Goal: Information Seeking & Learning: Learn about a topic

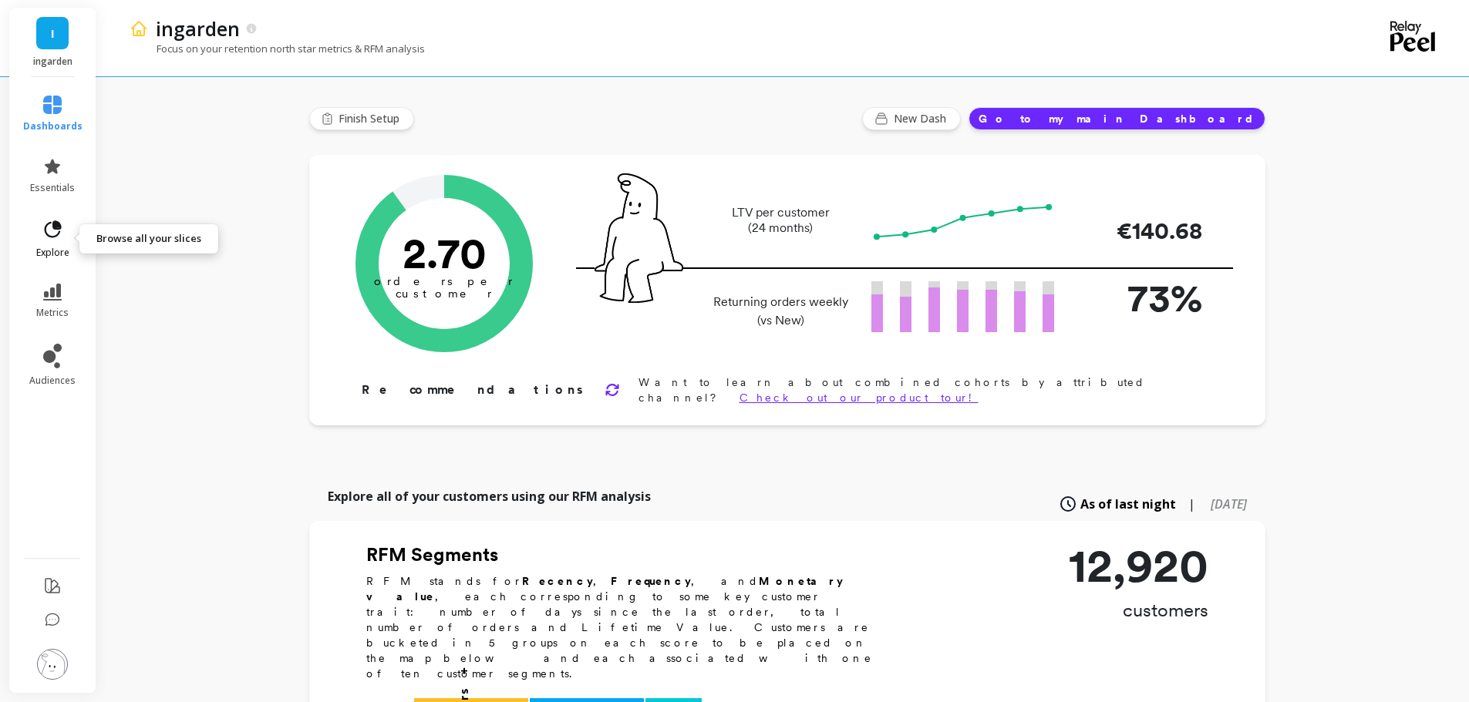
click at [58, 237] on icon at bounding box center [53, 230] width 22 height 22
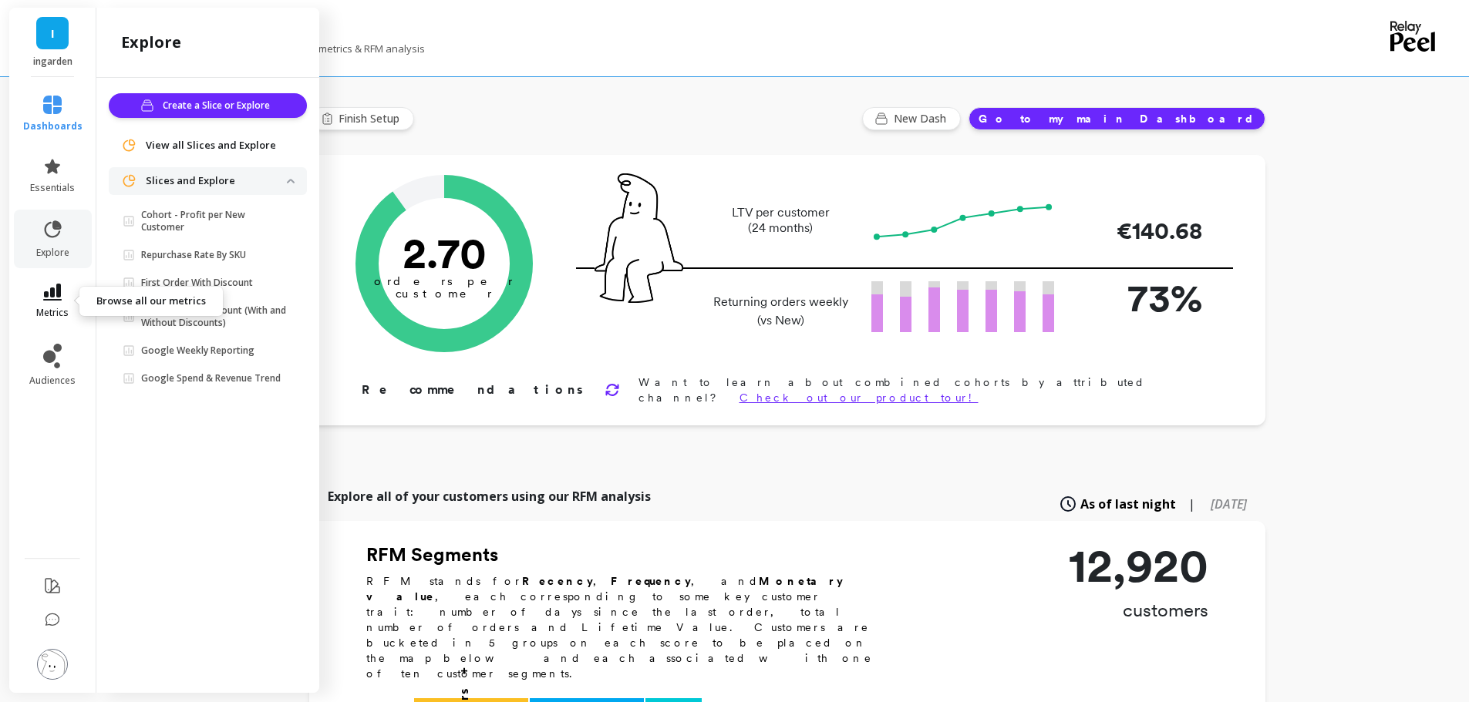
click at [44, 297] on icon at bounding box center [52, 292] width 19 height 17
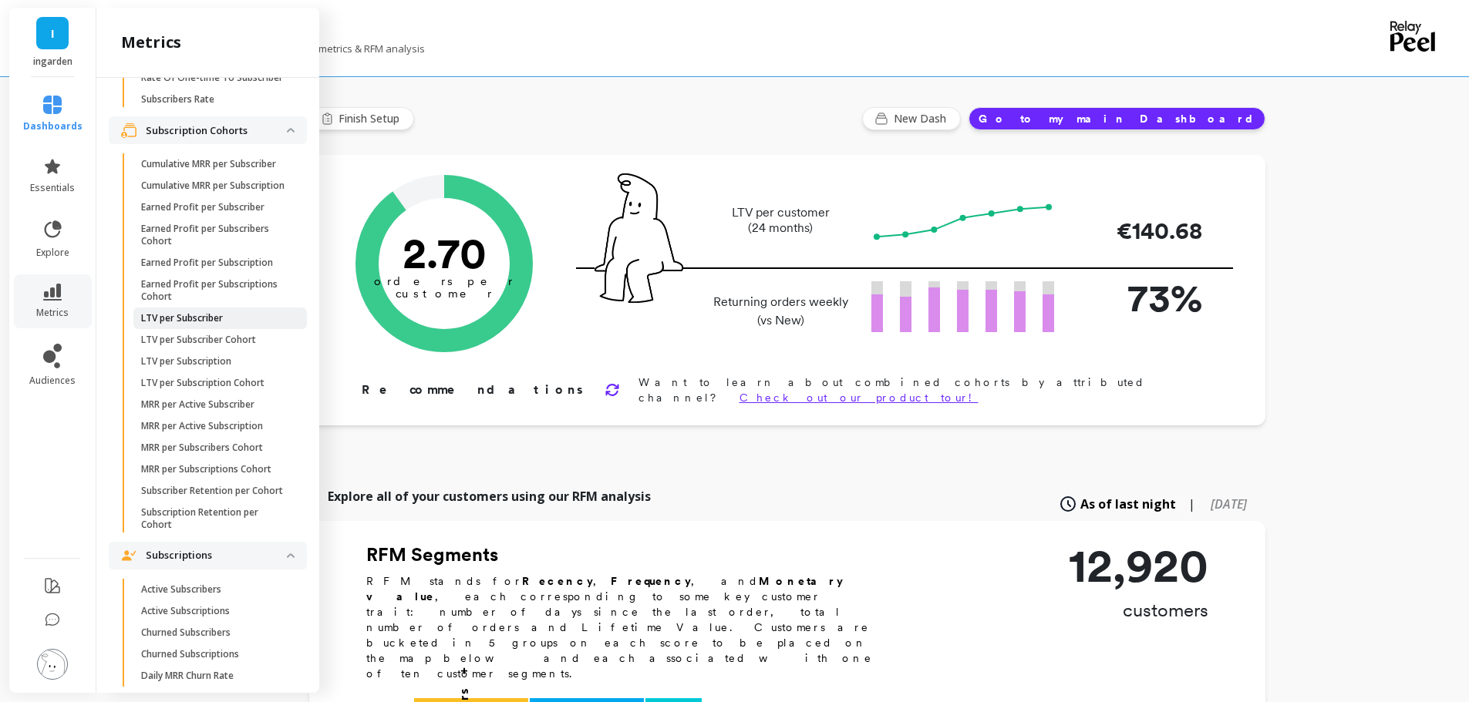
scroll to position [1145, 0]
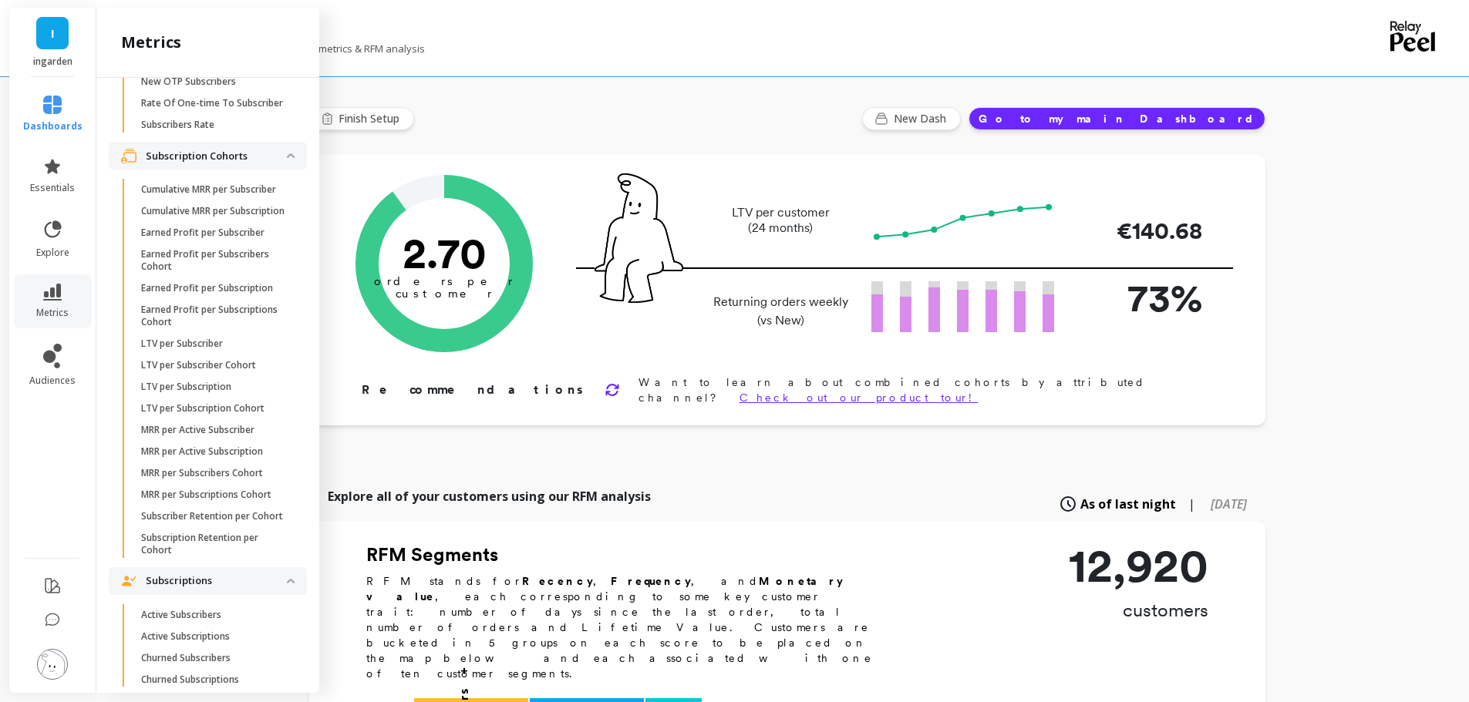
click at [228, 164] on p "Subscription Cohorts" at bounding box center [216, 156] width 141 height 15
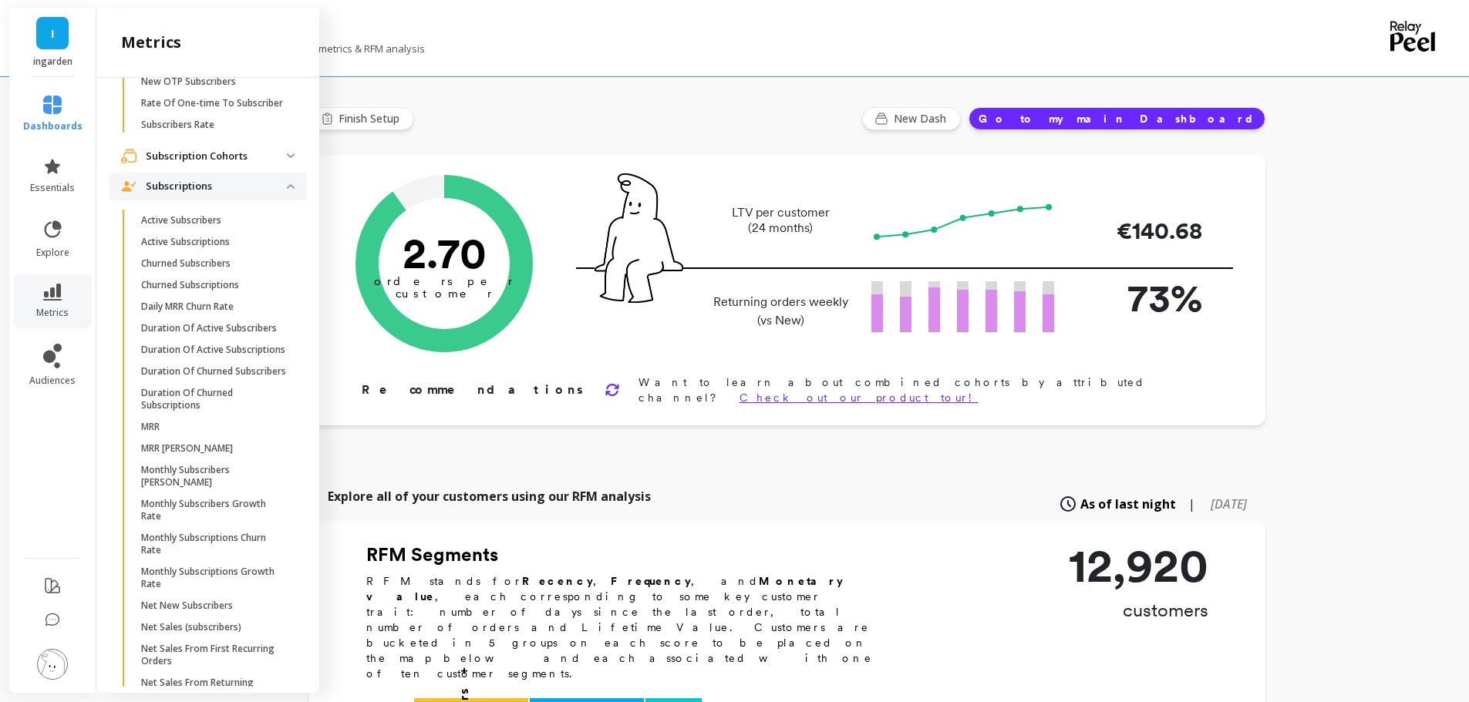
click at [210, 194] on p "Subscriptions" at bounding box center [216, 186] width 141 height 15
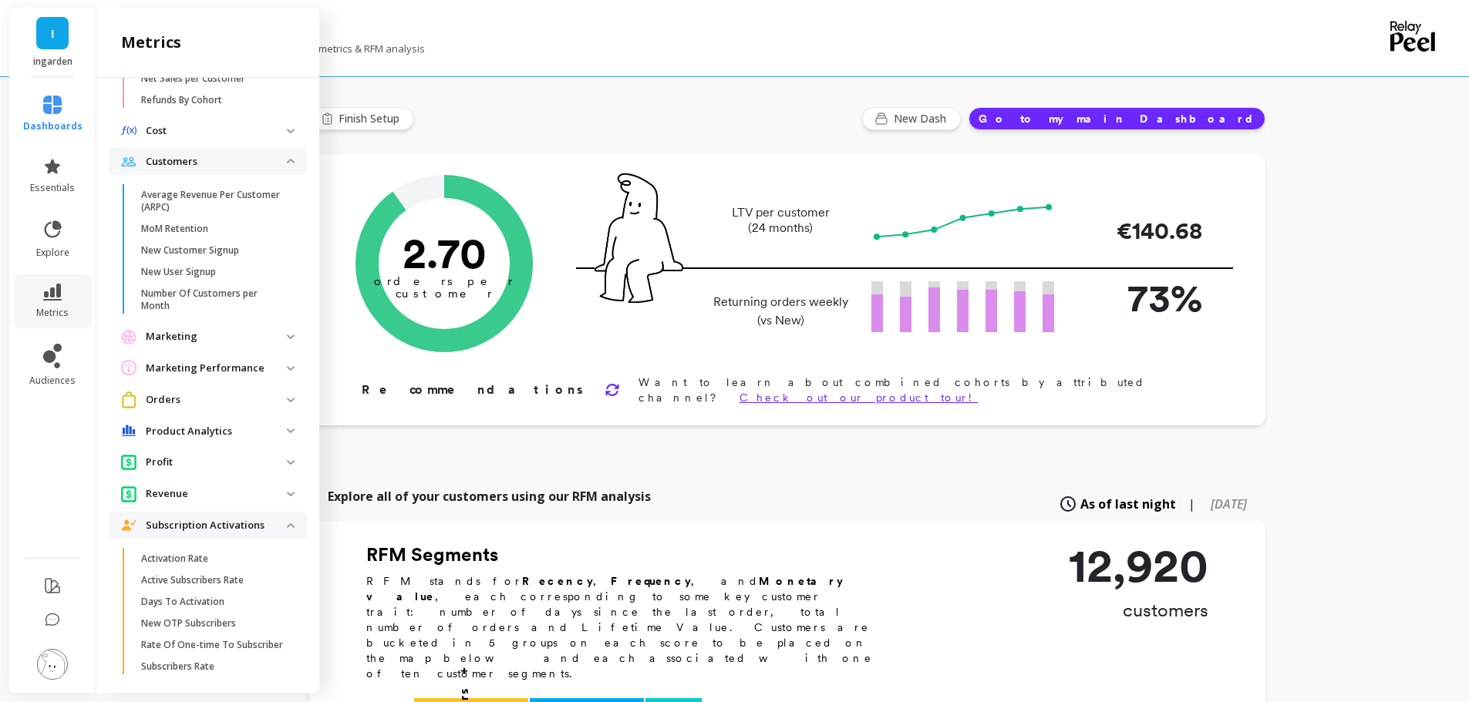
scroll to position [596, 0]
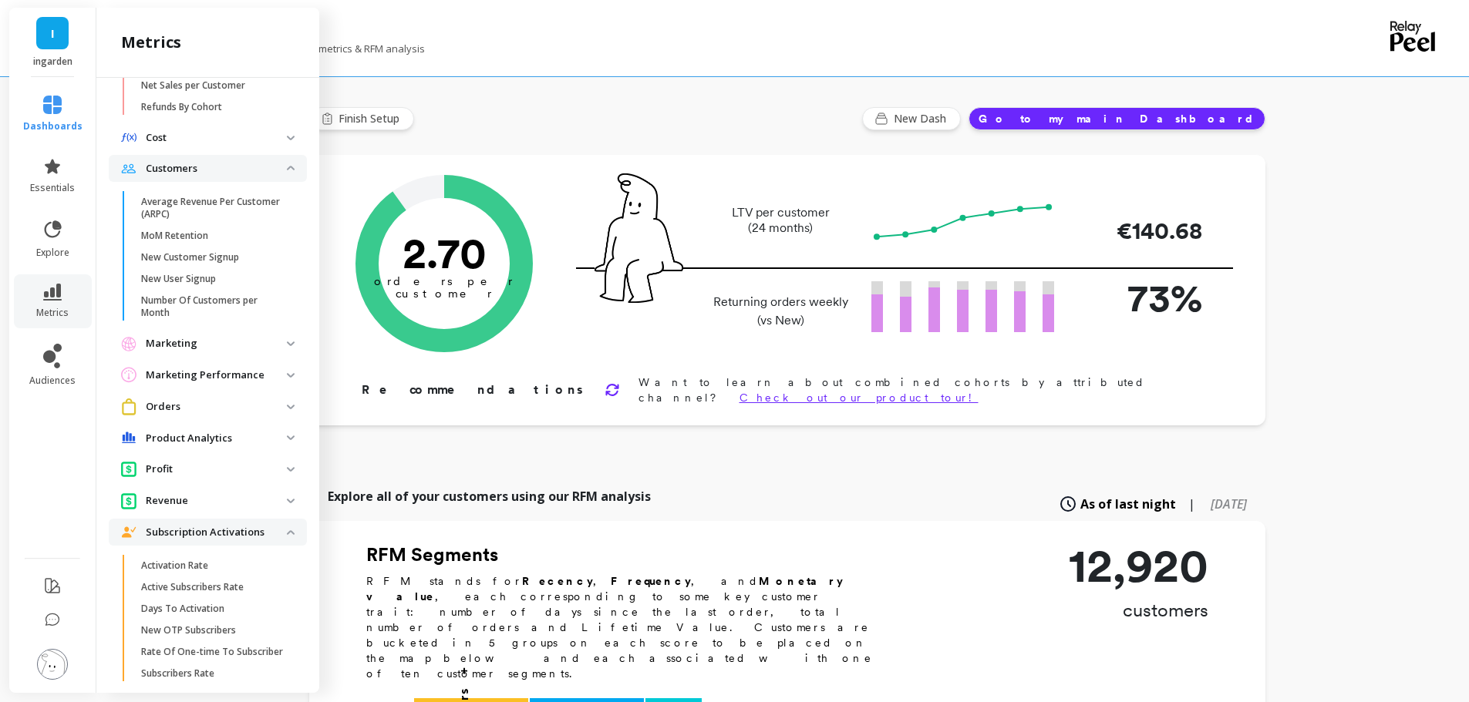
click at [172, 535] on p "Subscription Activations" at bounding box center [216, 532] width 141 height 15
click at [181, 507] on p "Revenue" at bounding box center [216, 500] width 141 height 15
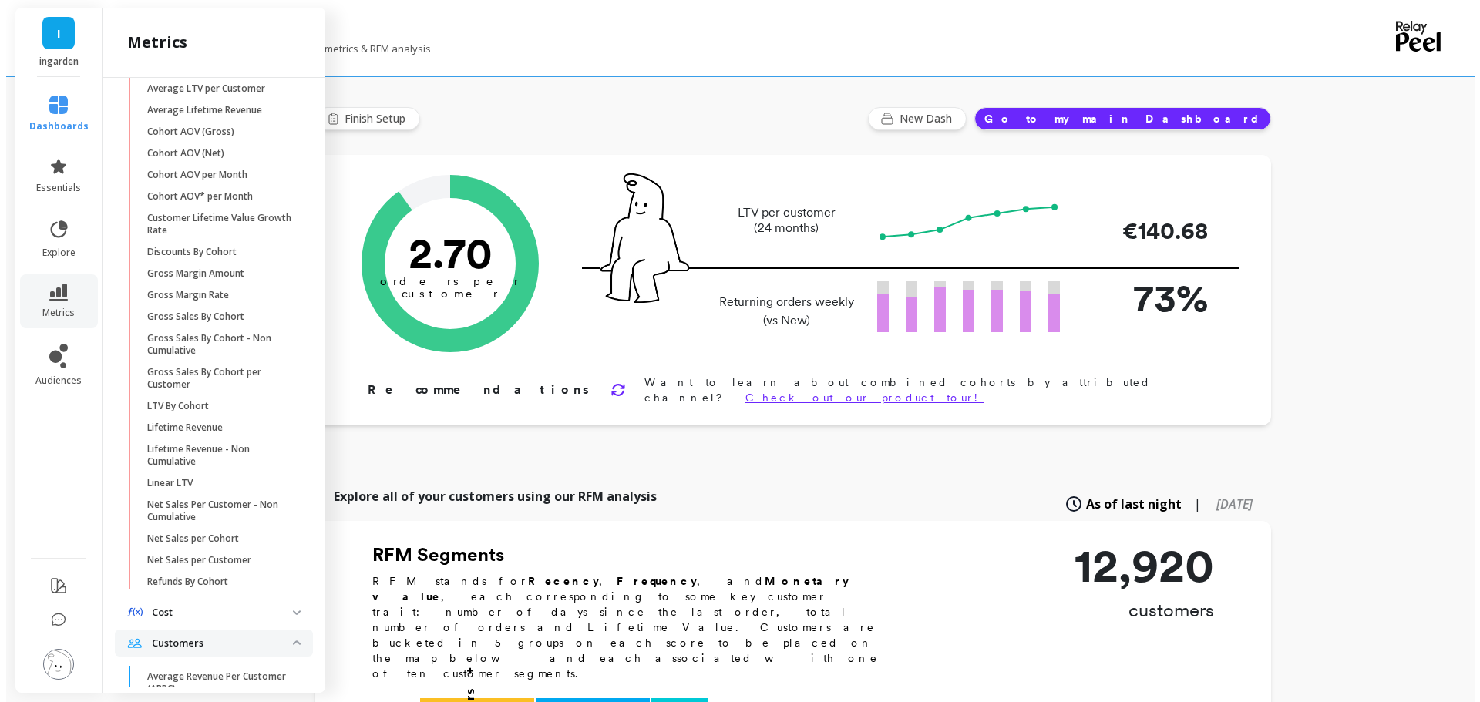
scroll to position [35, 0]
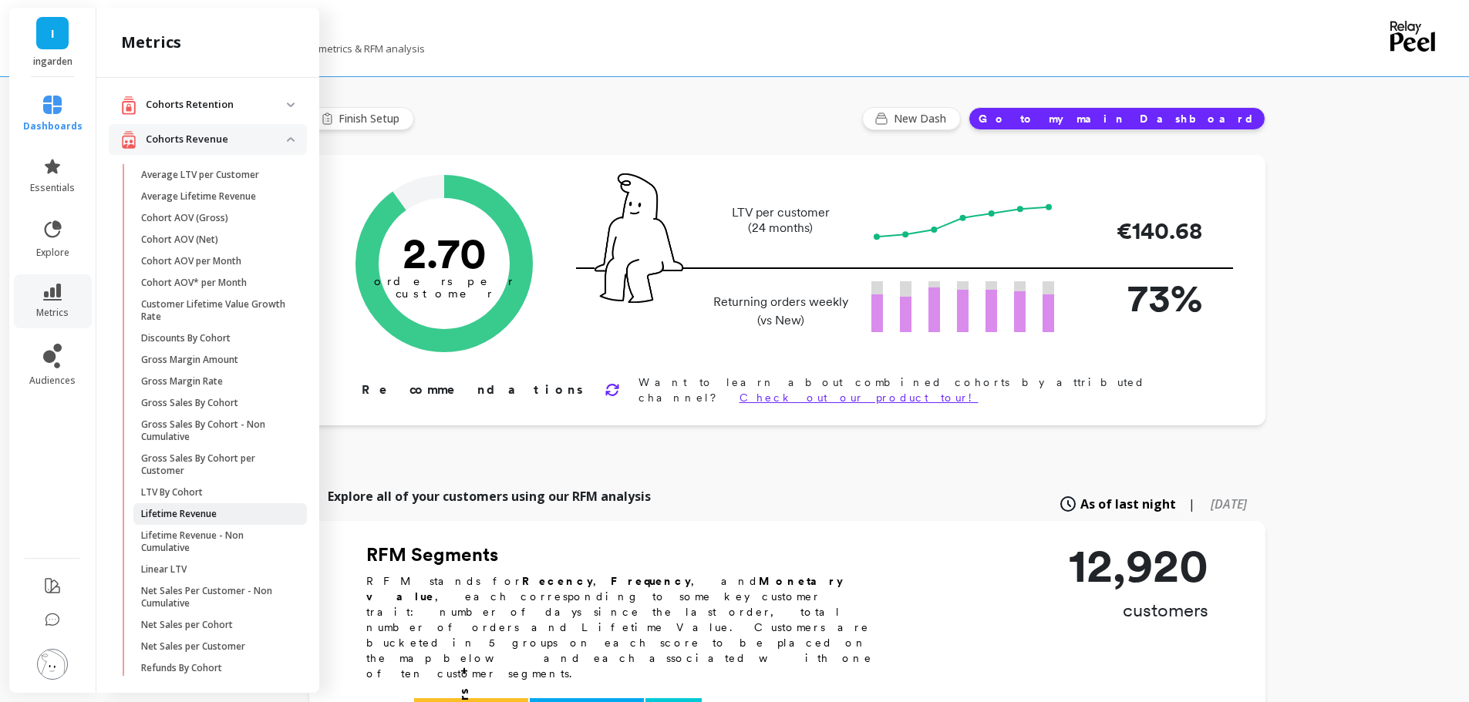
click at [194, 520] on p "Lifetime Revenue" at bounding box center [179, 514] width 76 height 12
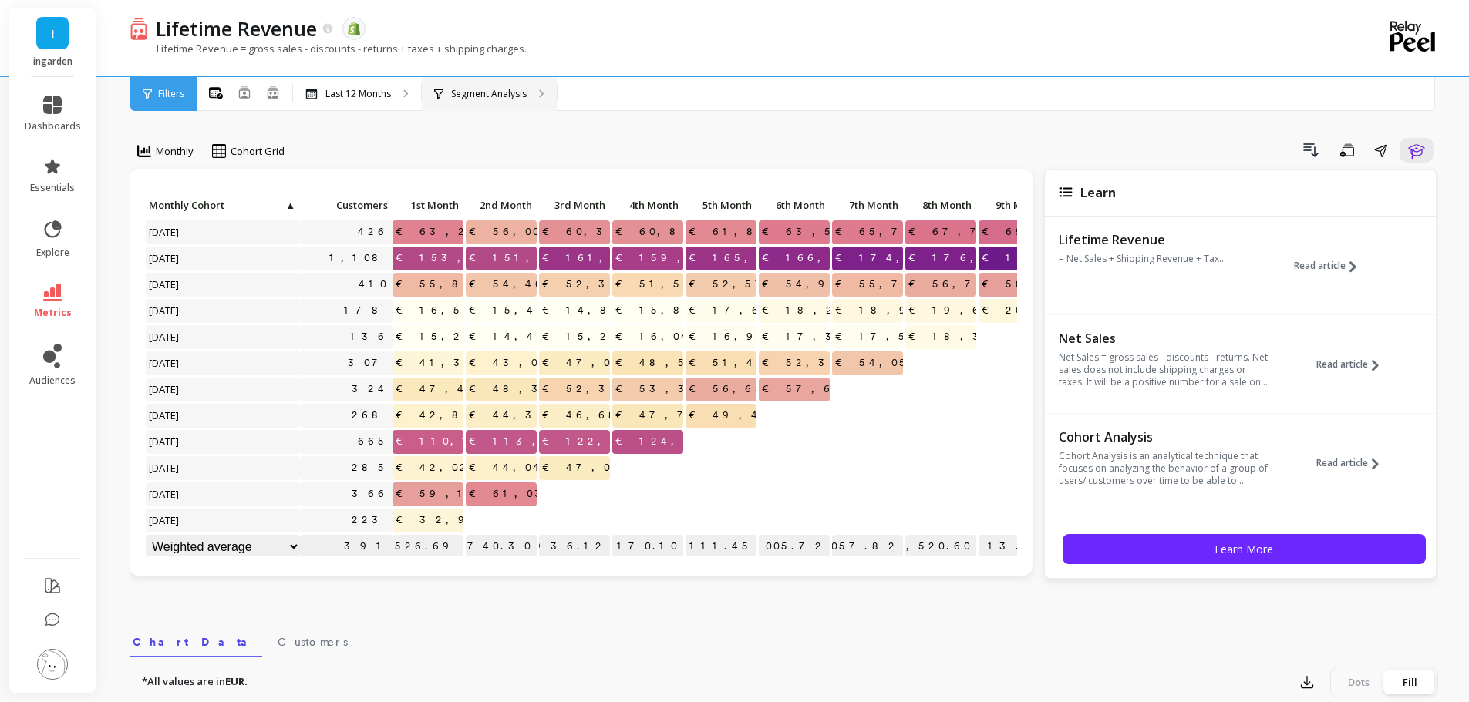
click at [493, 93] on p "Segment Analysis" at bounding box center [489, 94] width 76 height 12
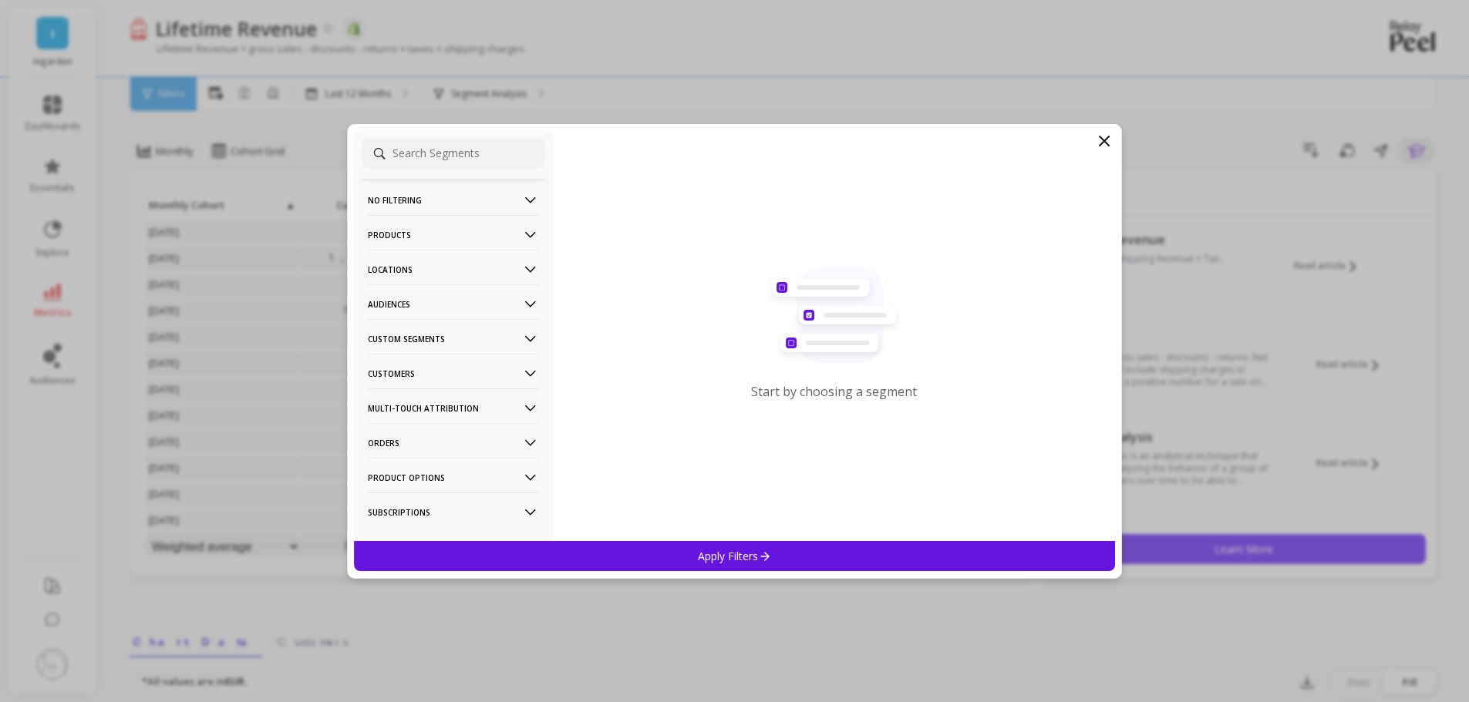
click at [462, 373] on p "Customers" at bounding box center [453, 373] width 171 height 39
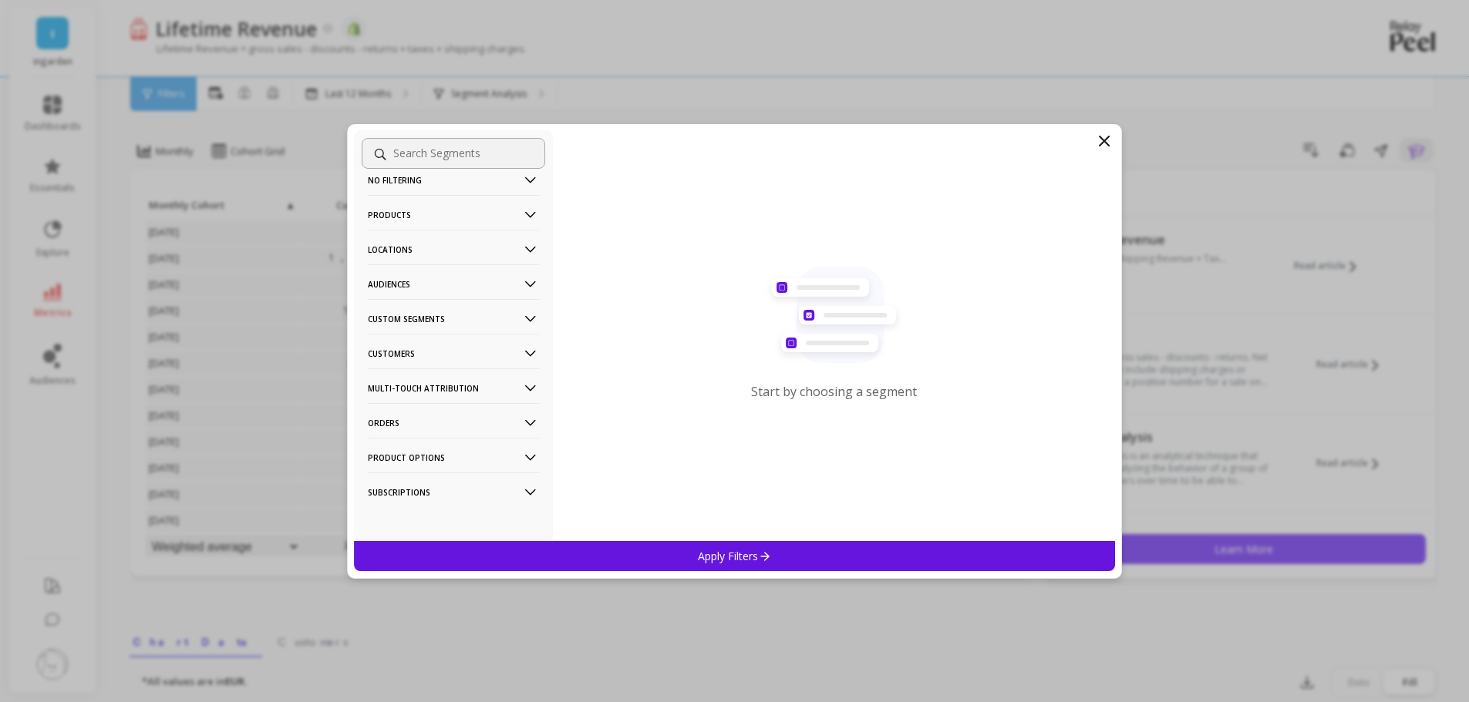
scroll to position [25, 0]
click at [431, 478] on p "Subscriptions" at bounding box center [453, 487] width 171 height 39
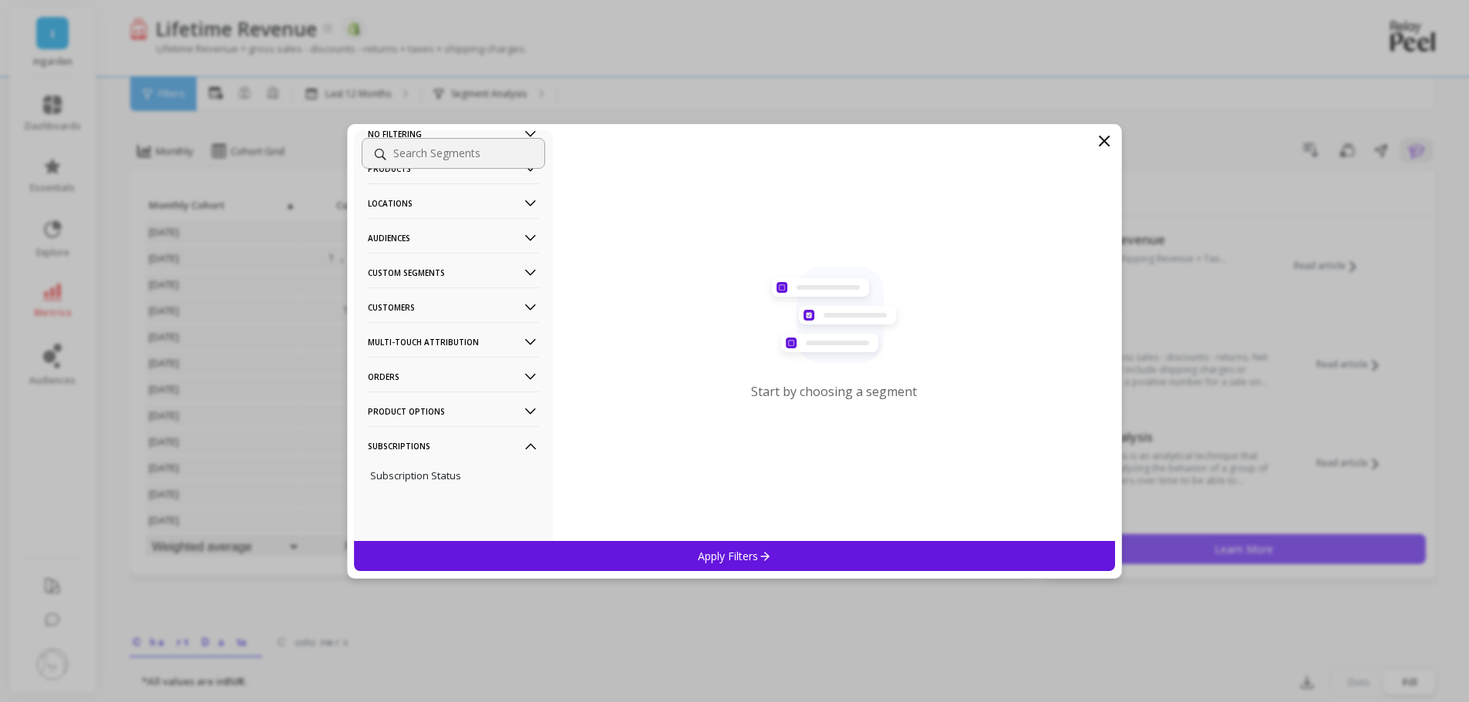
click at [431, 478] on p "Subscription Status" at bounding box center [415, 476] width 91 height 14
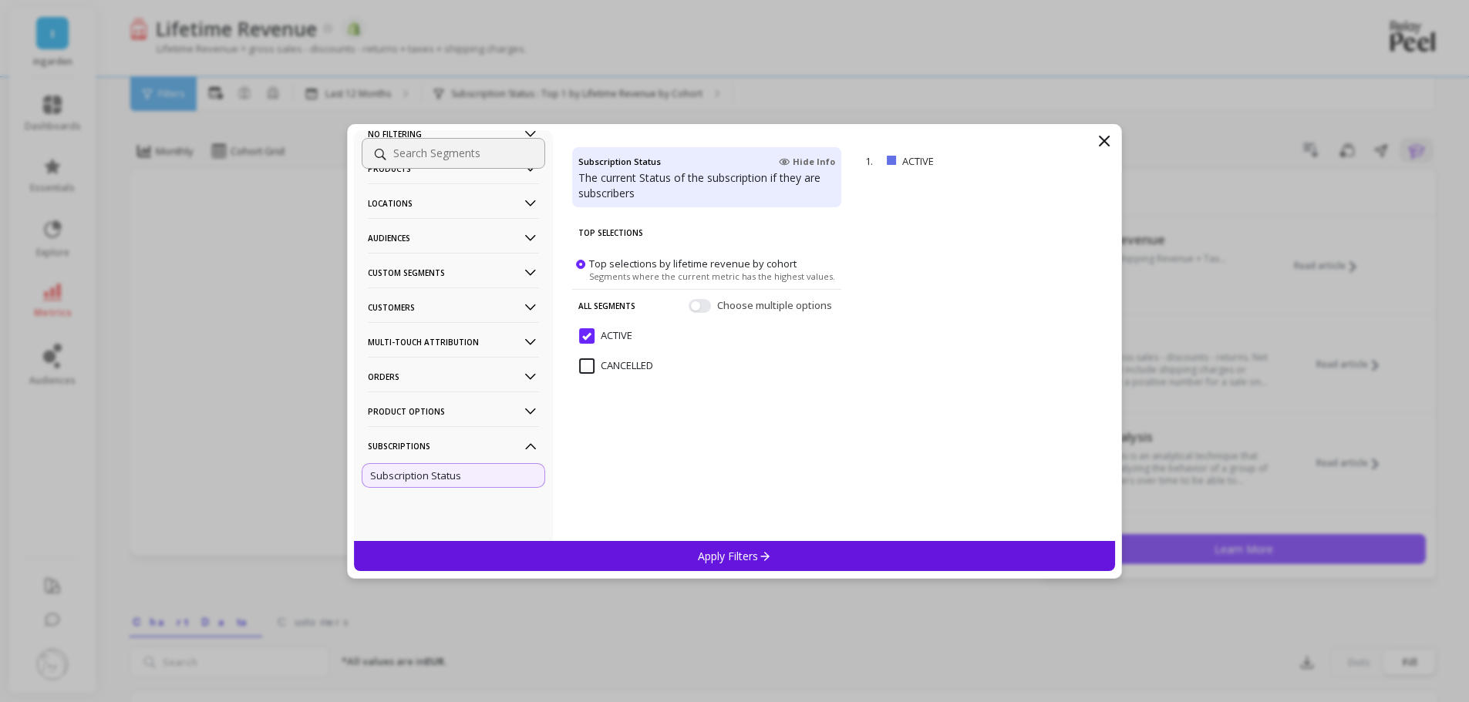
click at [715, 557] on p "Apply Filters" at bounding box center [734, 556] width 73 height 15
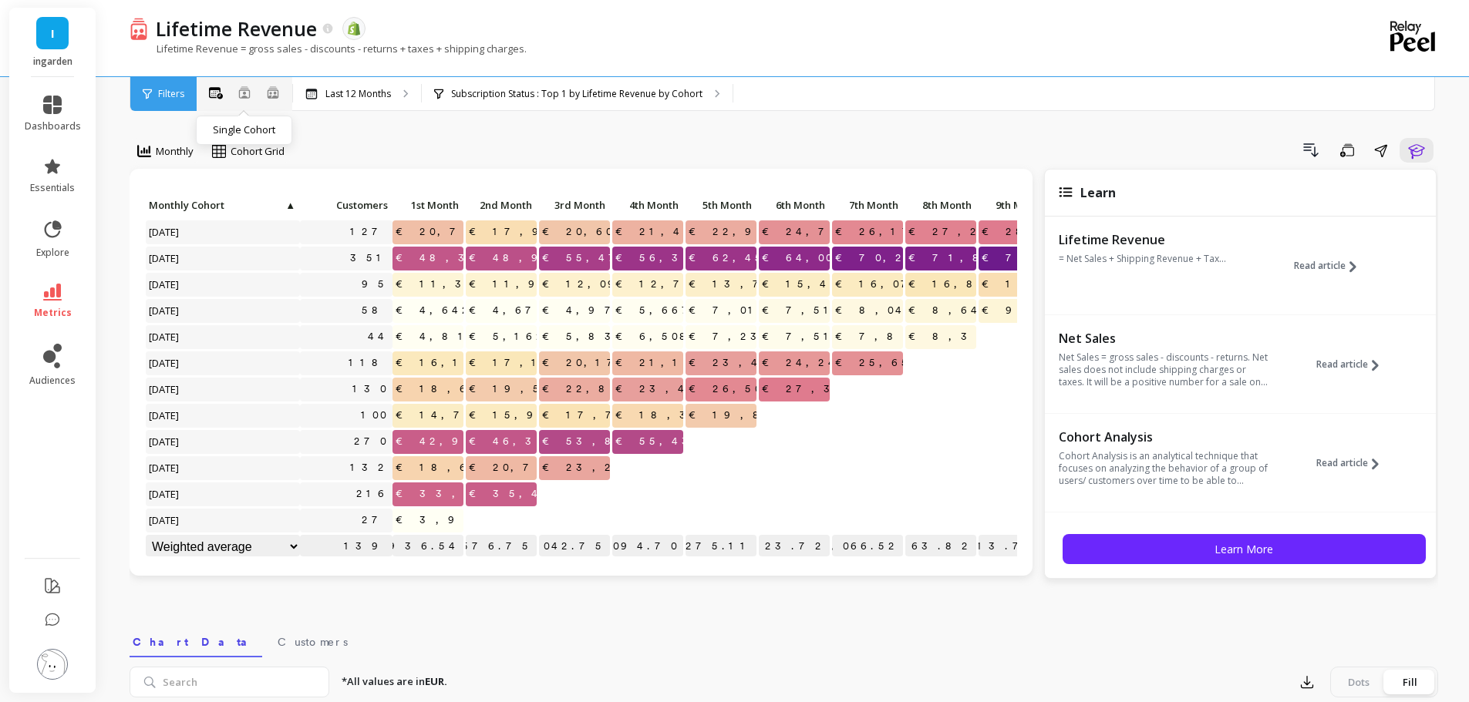
click at [244, 99] on button at bounding box center [244, 93] width 12 height 15
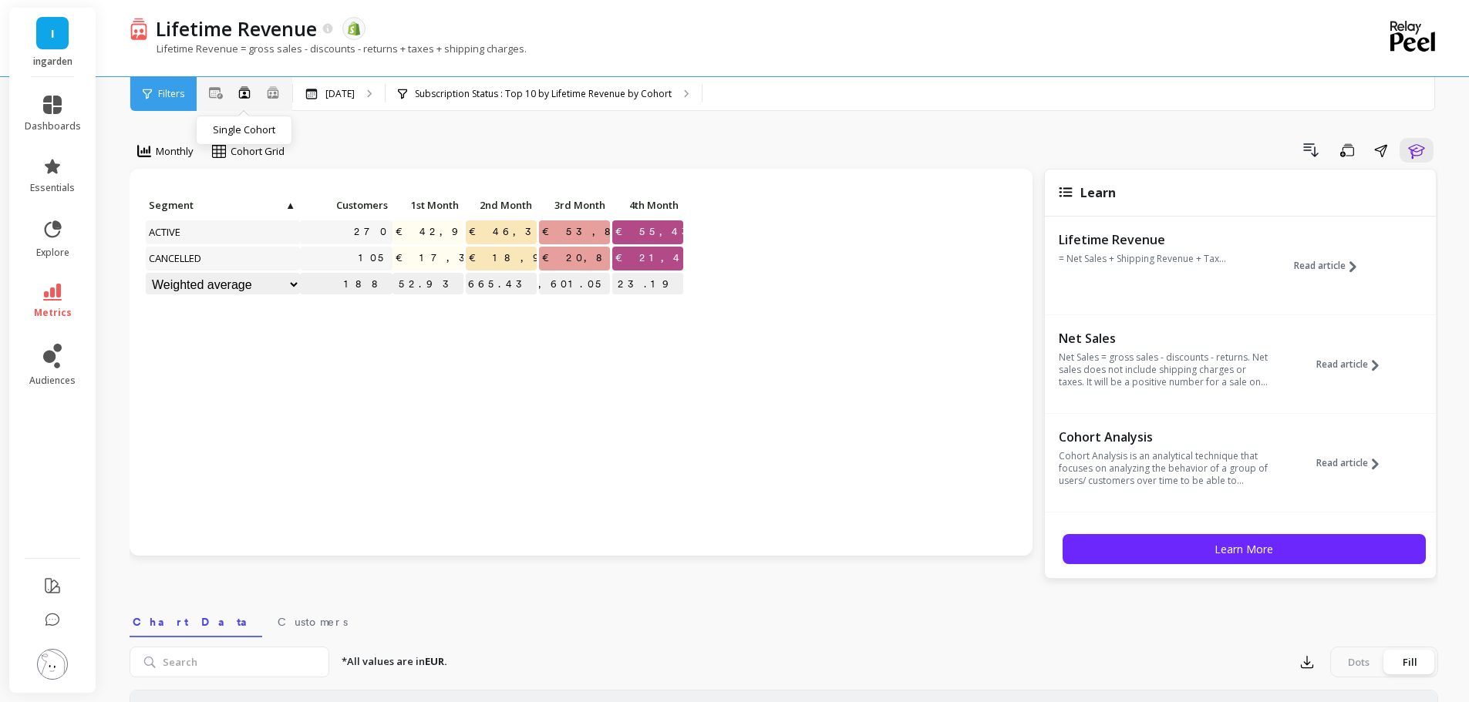
click at [244, 99] on button at bounding box center [244, 93] width 12 height 15
click at [483, 97] on p "Subscription Status : Top 10 by Lifetime Revenue by Cohort" at bounding box center [543, 94] width 257 height 12
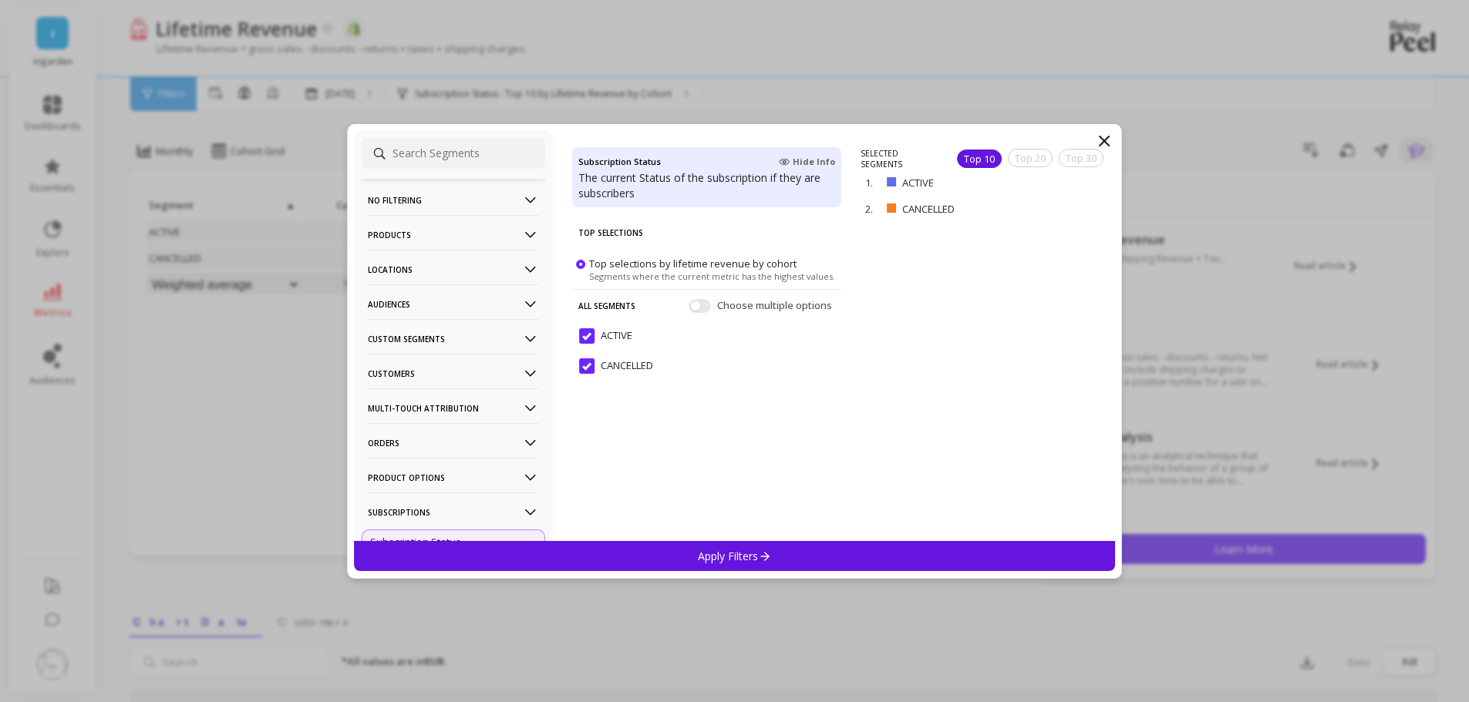
click at [431, 199] on p "No filtering" at bounding box center [453, 199] width 171 height 39
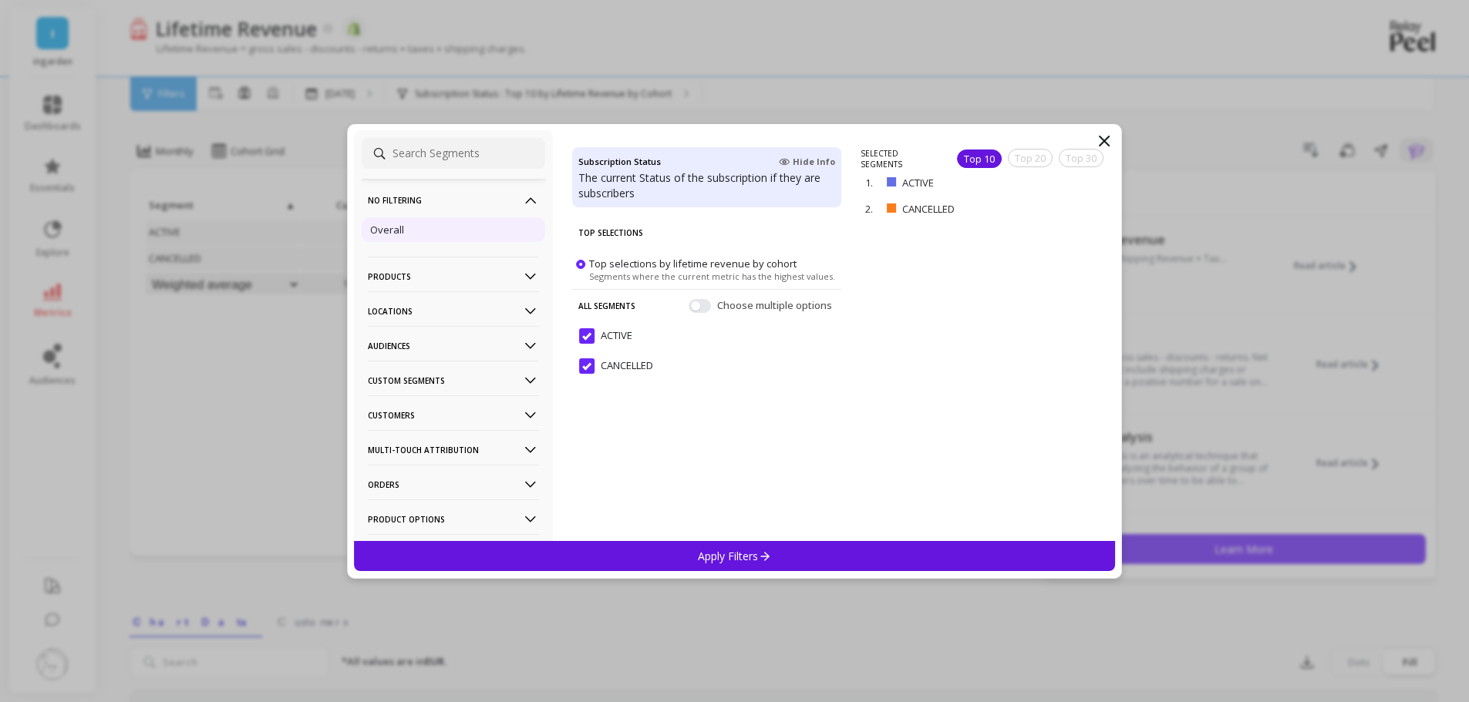
click at [418, 224] on div "Overall" at bounding box center [453, 229] width 183 height 25
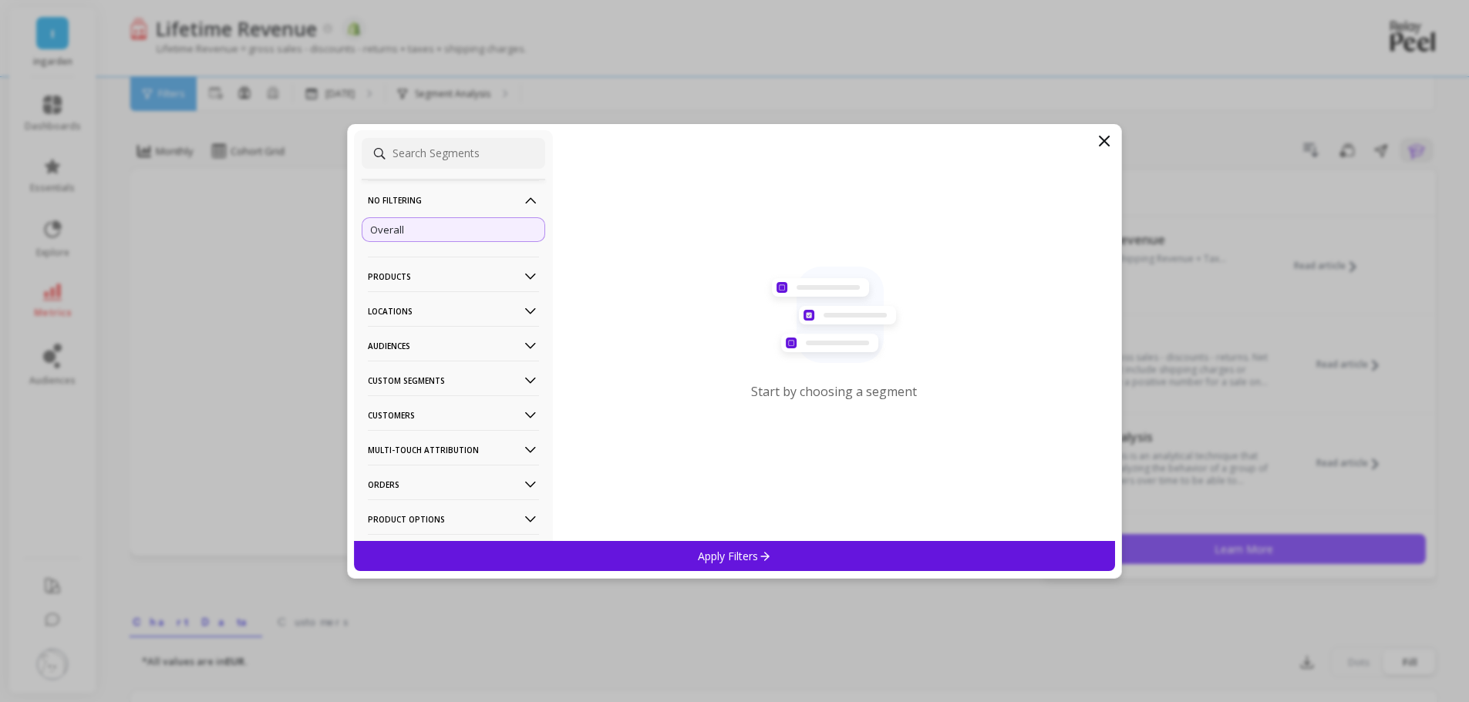
click at [738, 554] on p "Apply Filters" at bounding box center [734, 556] width 73 height 15
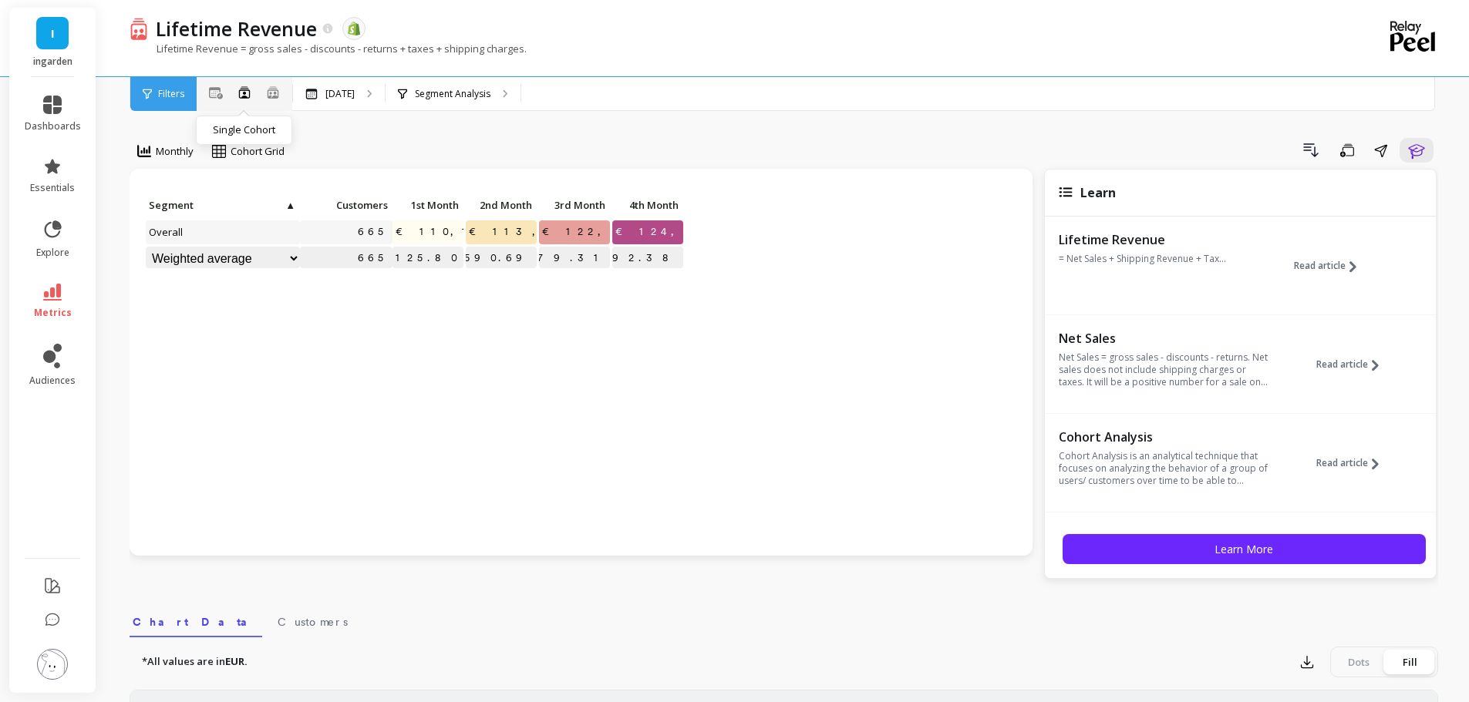
click at [237, 93] on div "All Months Single Cohort Combined Cohorts" at bounding box center [245, 94] width 96 height 20
click at [250, 92] on icon at bounding box center [244, 92] width 11 height 12
click at [267, 92] on icon at bounding box center [273, 92] width 14 height 13
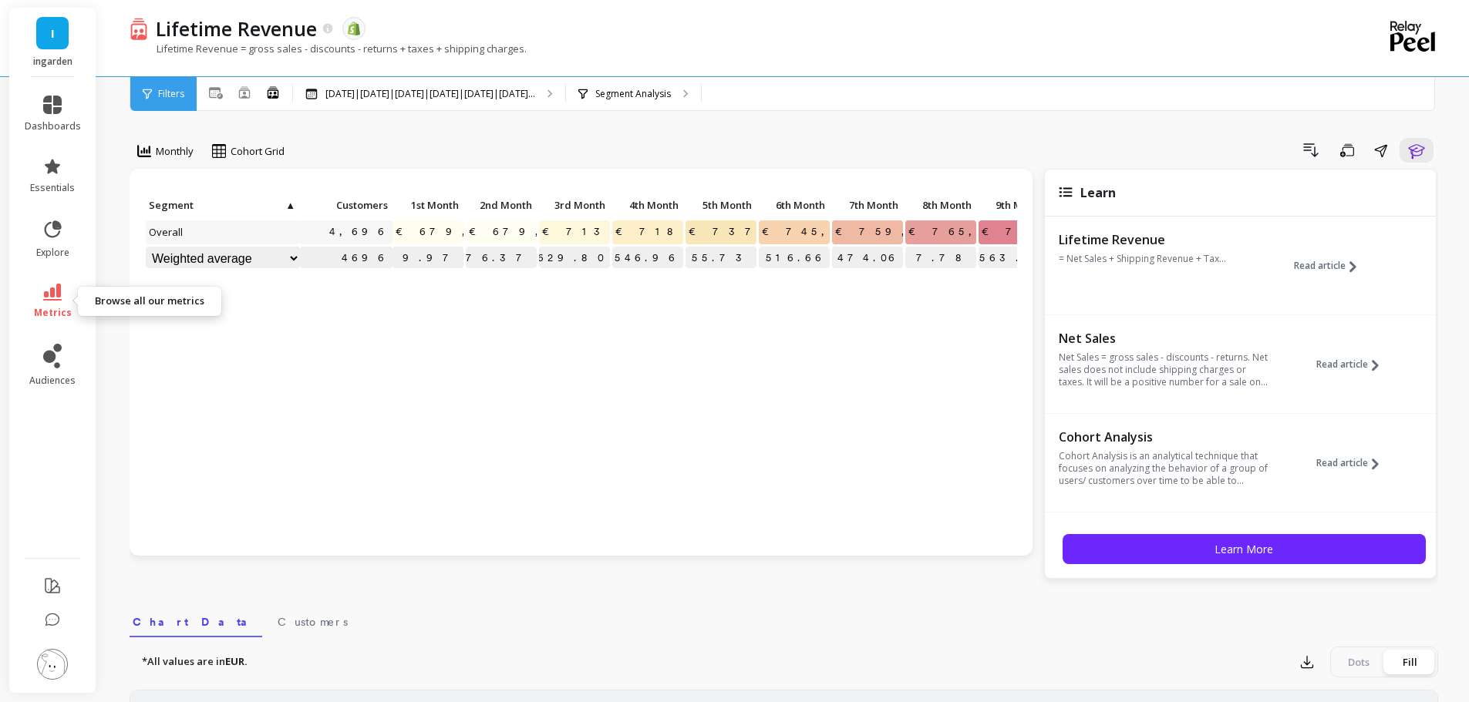
click at [62, 301] on link "metrics" at bounding box center [53, 301] width 56 height 35
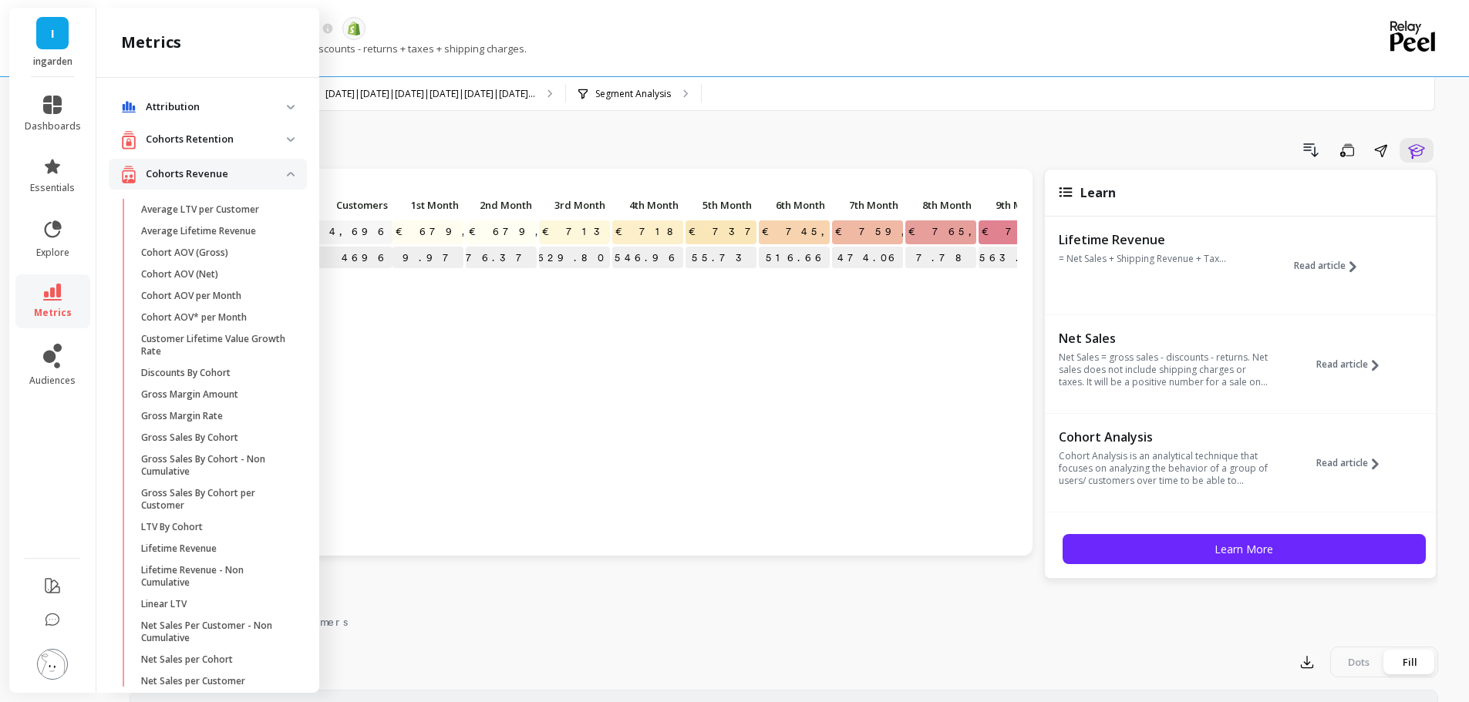
scroll to position [35, 0]
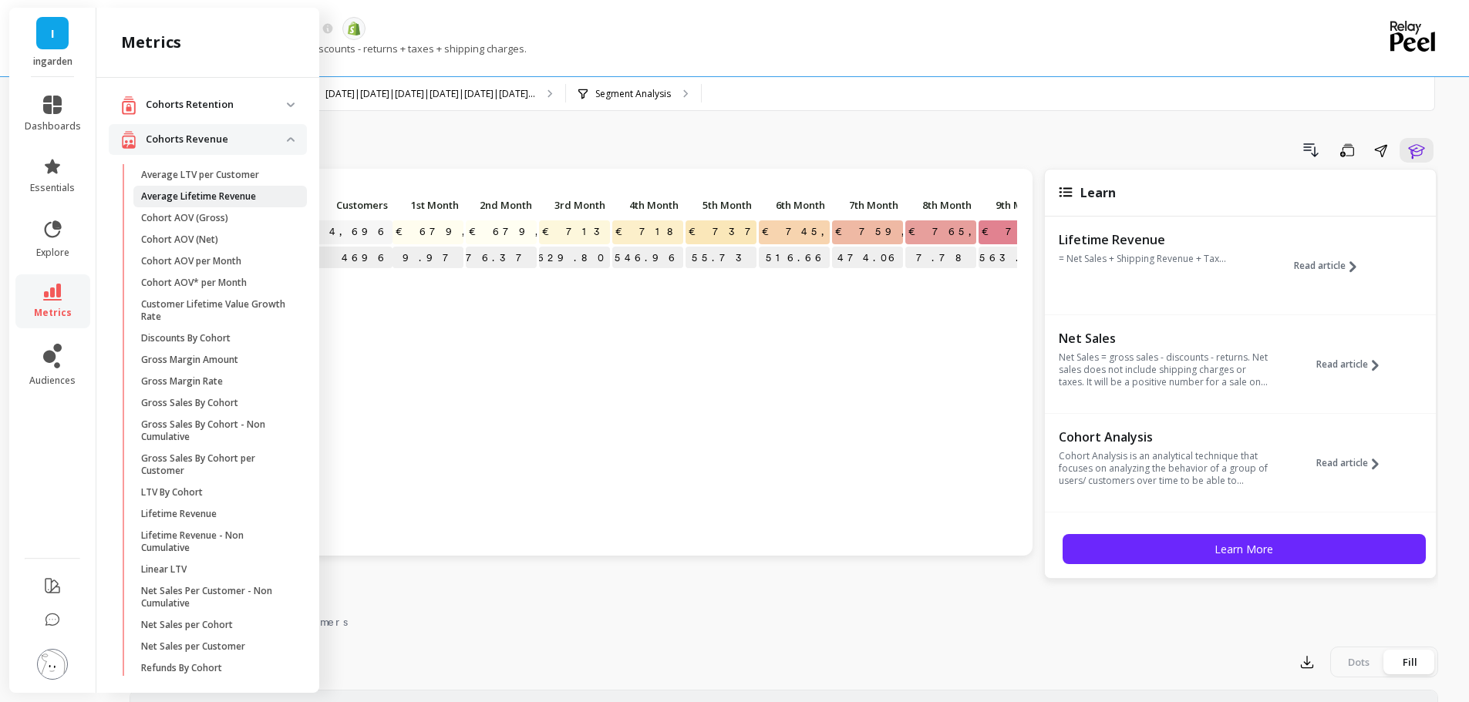
click at [232, 194] on p "Average Lifetime Revenue" at bounding box center [198, 196] width 115 height 12
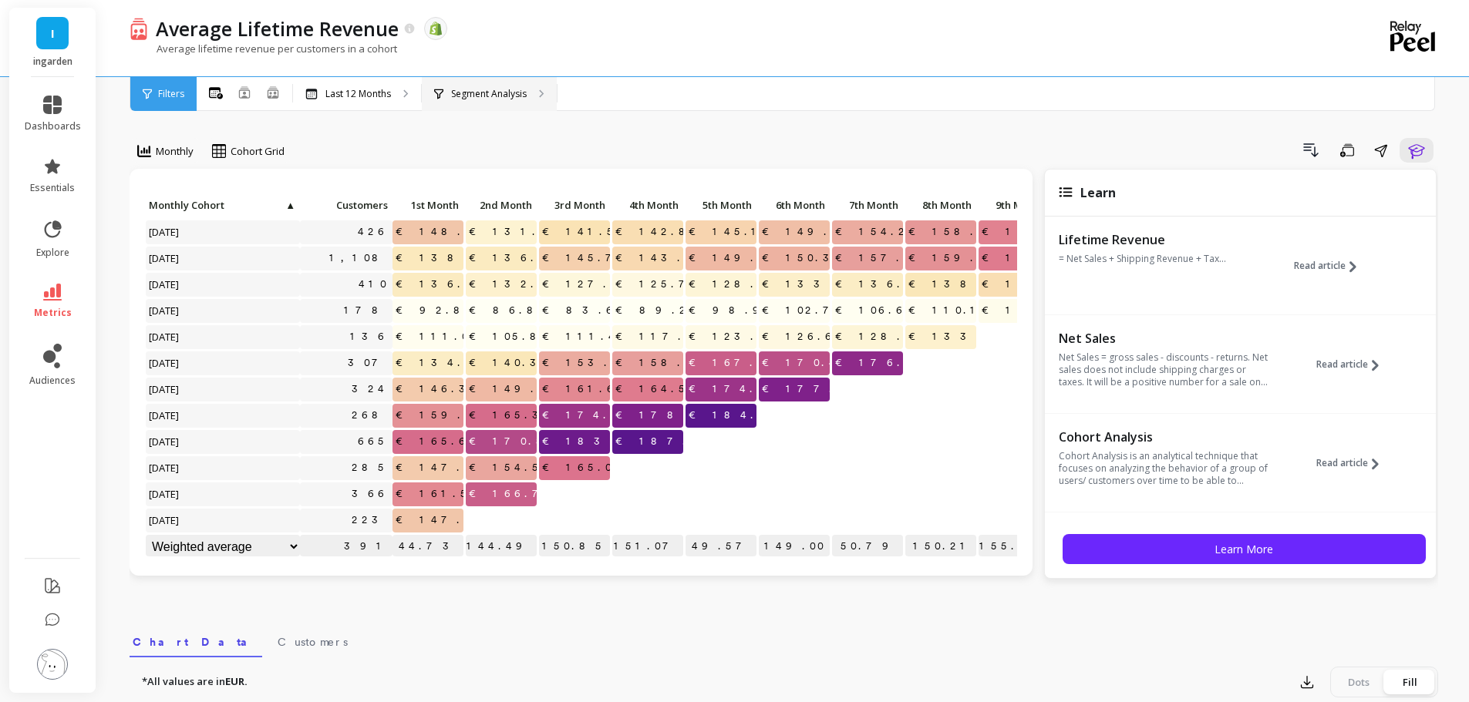
click at [483, 100] on div "Segment Analysis" at bounding box center [489, 94] width 135 height 34
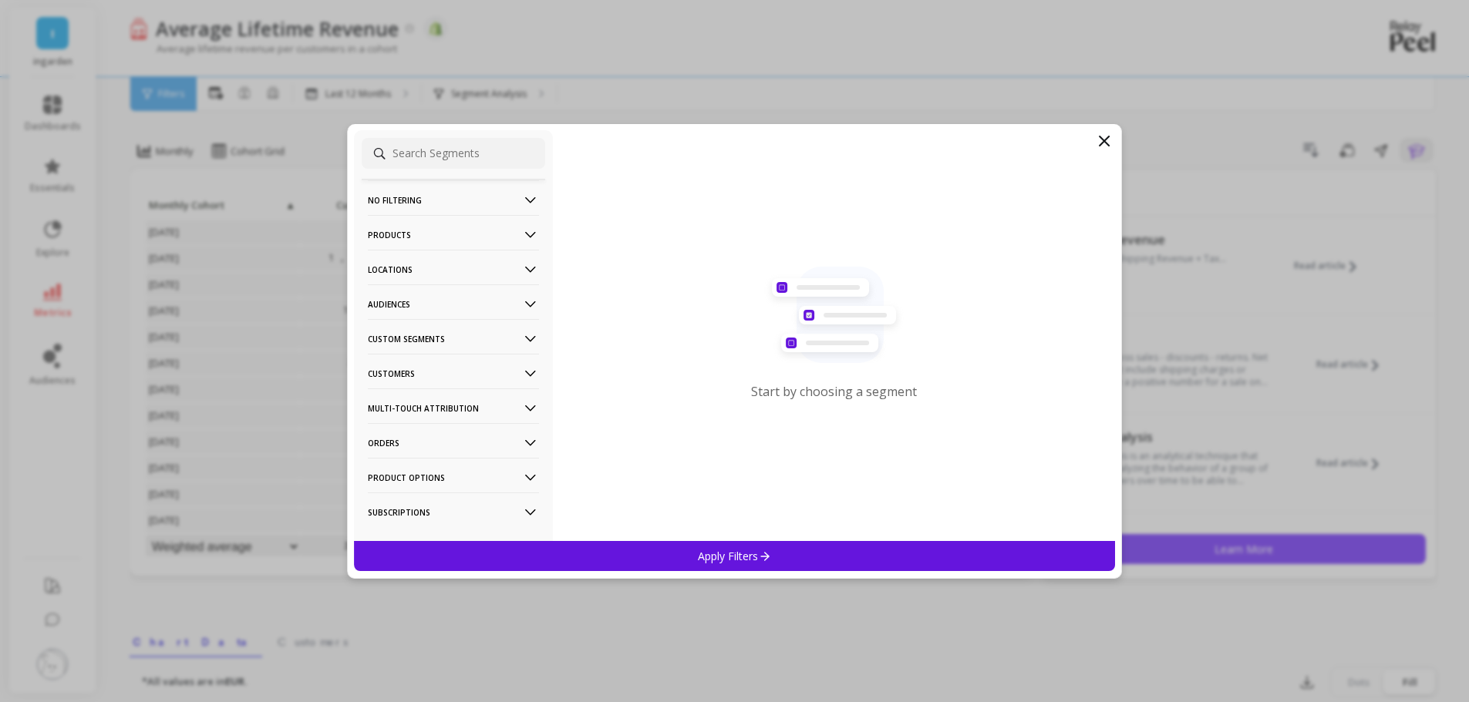
click at [495, 338] on p "Custom Segments" at bounding box center [453, 338] width 171 height 39
click at [488, 338] on p "Custom Segments" at bounding box center [453, 338] width 171 height 39
click at [483, 376] on p "Customers" at bounding box center [453, 373] width 171 height 39
click at [405, 476] on div "Subscriptions" at bounding box center [453, 484] width 183 height 25
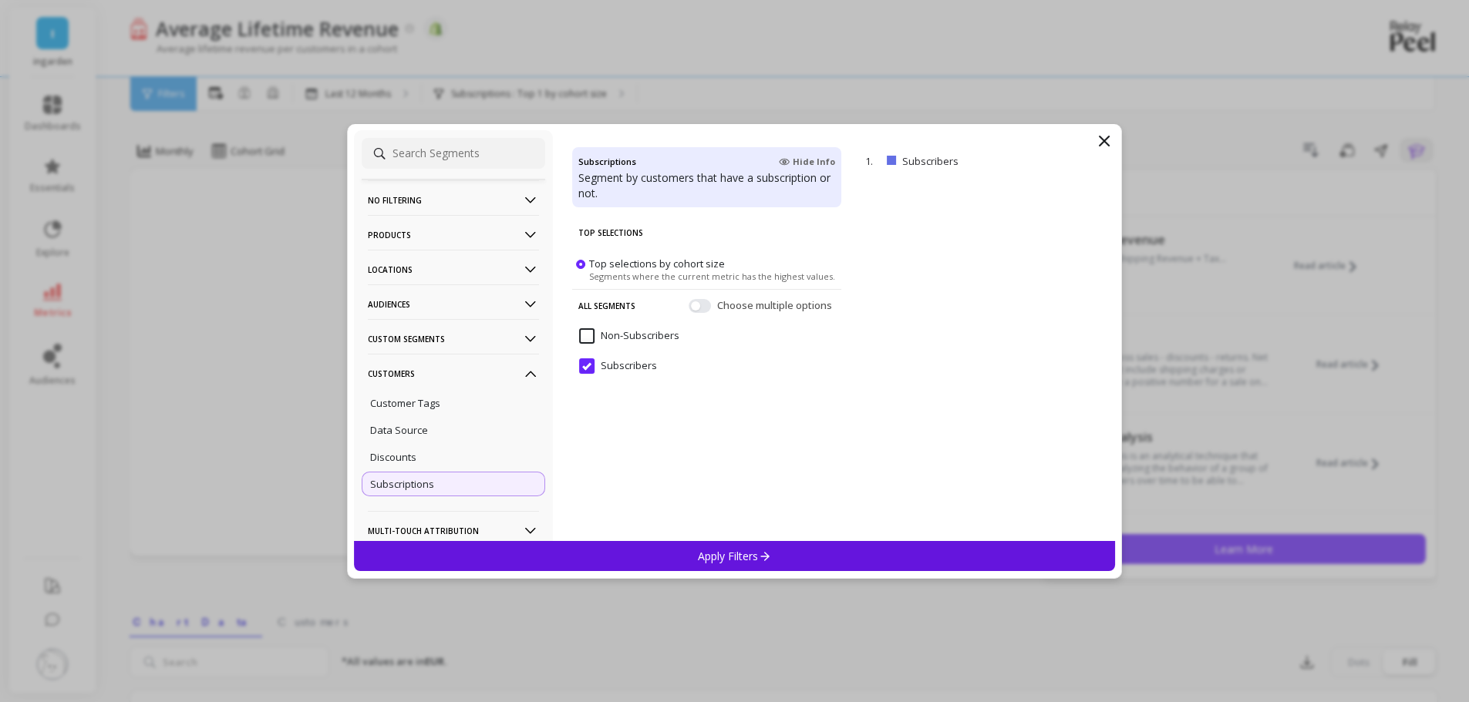
click at [759, 561] on icon at bounding box center [764, 556] width 13 height 13
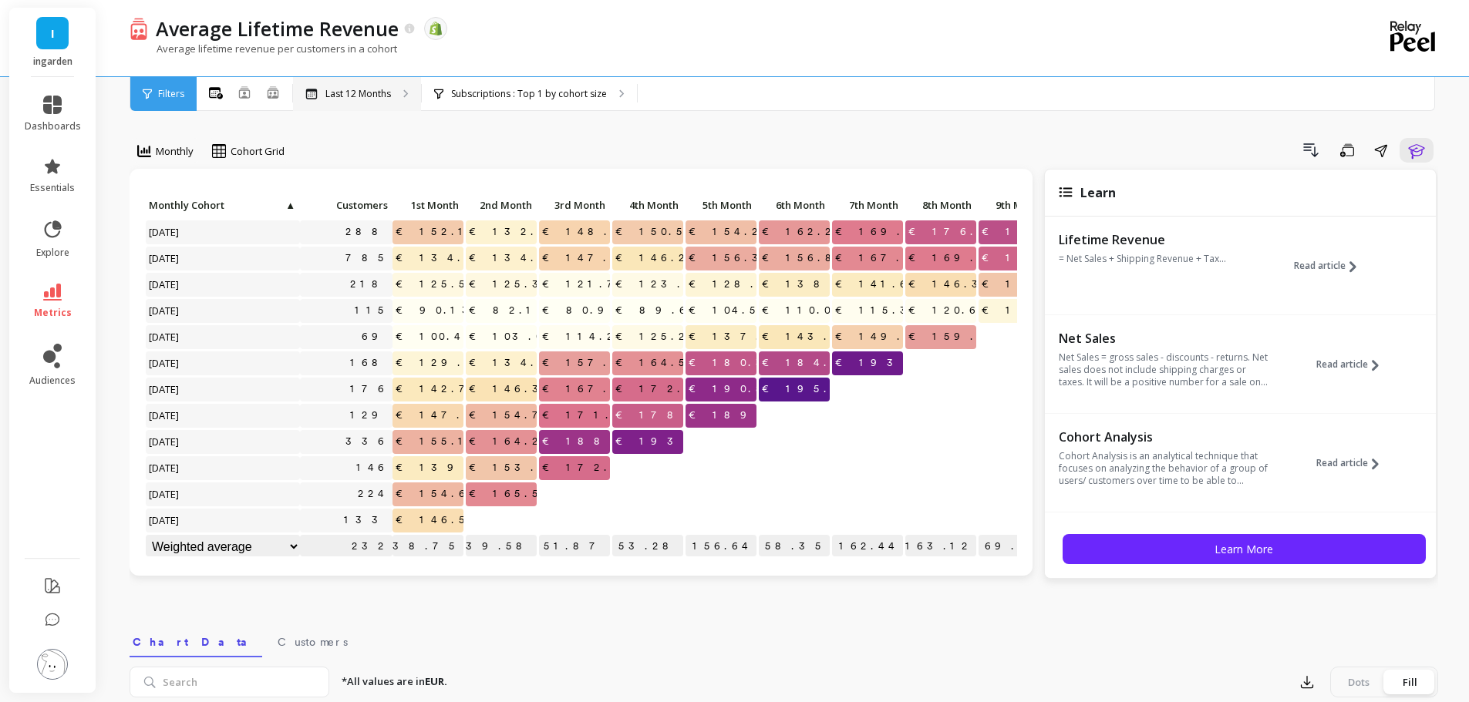
click at [350, 94] on p "Last 12 Months" at bounding box center [358, 94] width 66 height 12
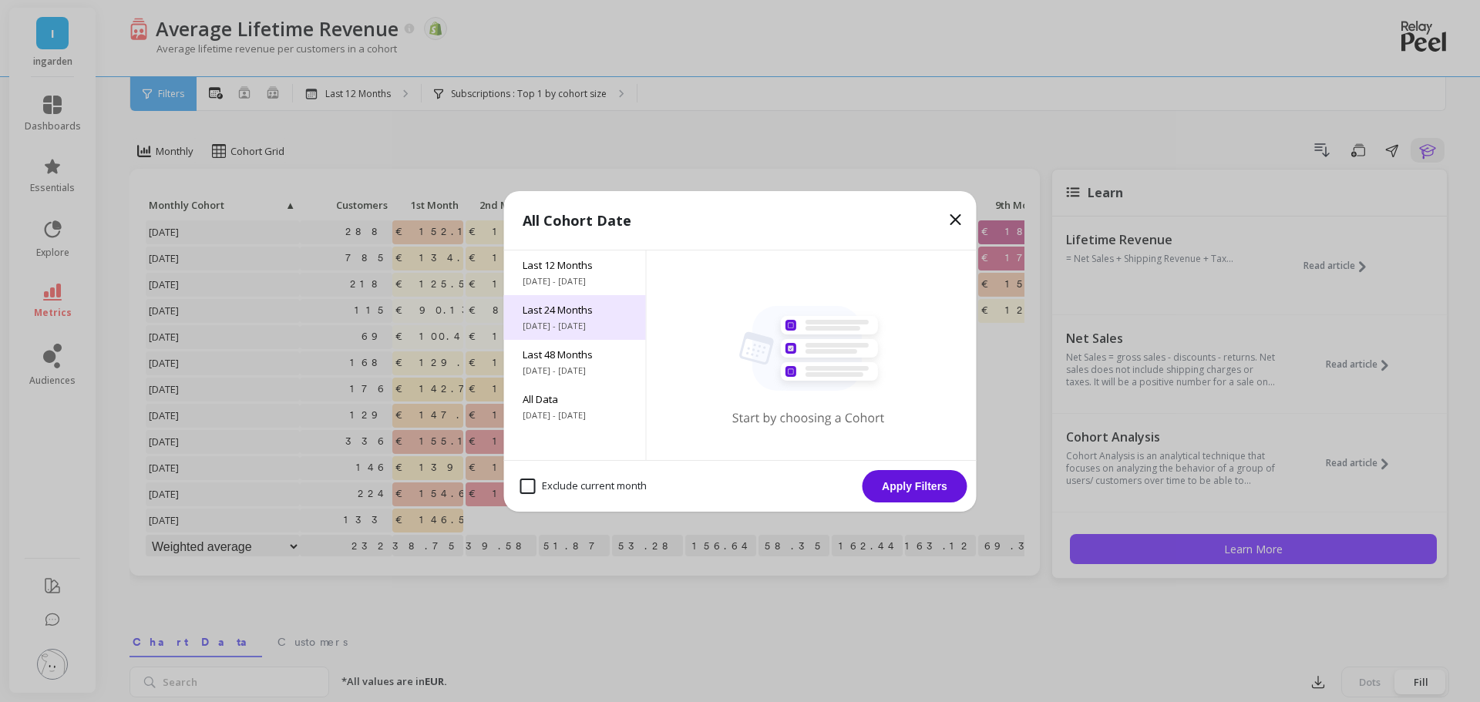
click at [560, 321] on span "9/26/2023 - 9/26/2025" at bounding box center [575, 326] width 105 height 12
click at [917, 483] on button "Apply Filters" at bounding box center [915, 486] width 105 height 32
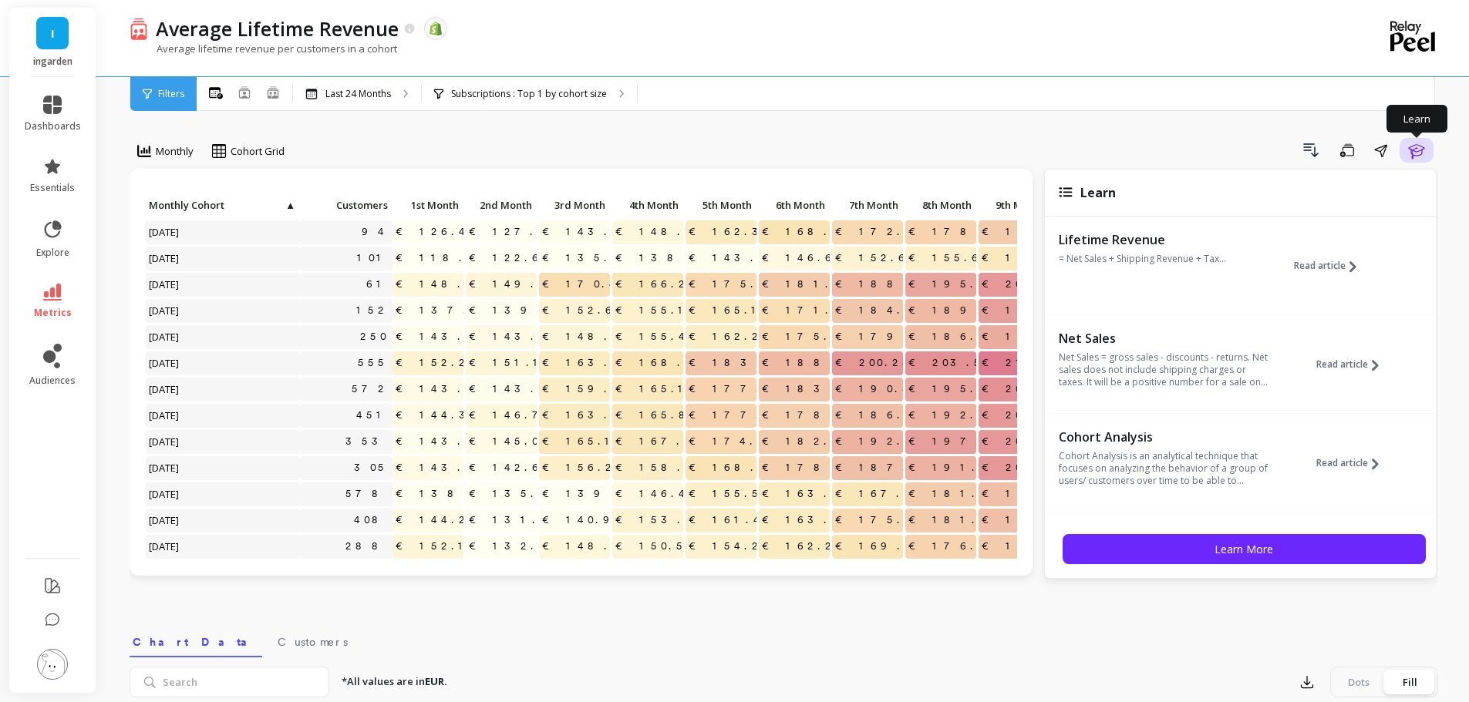
click at [1427, 146] on button "Learn" at bounding box center [1416, 150] width 34 height 25
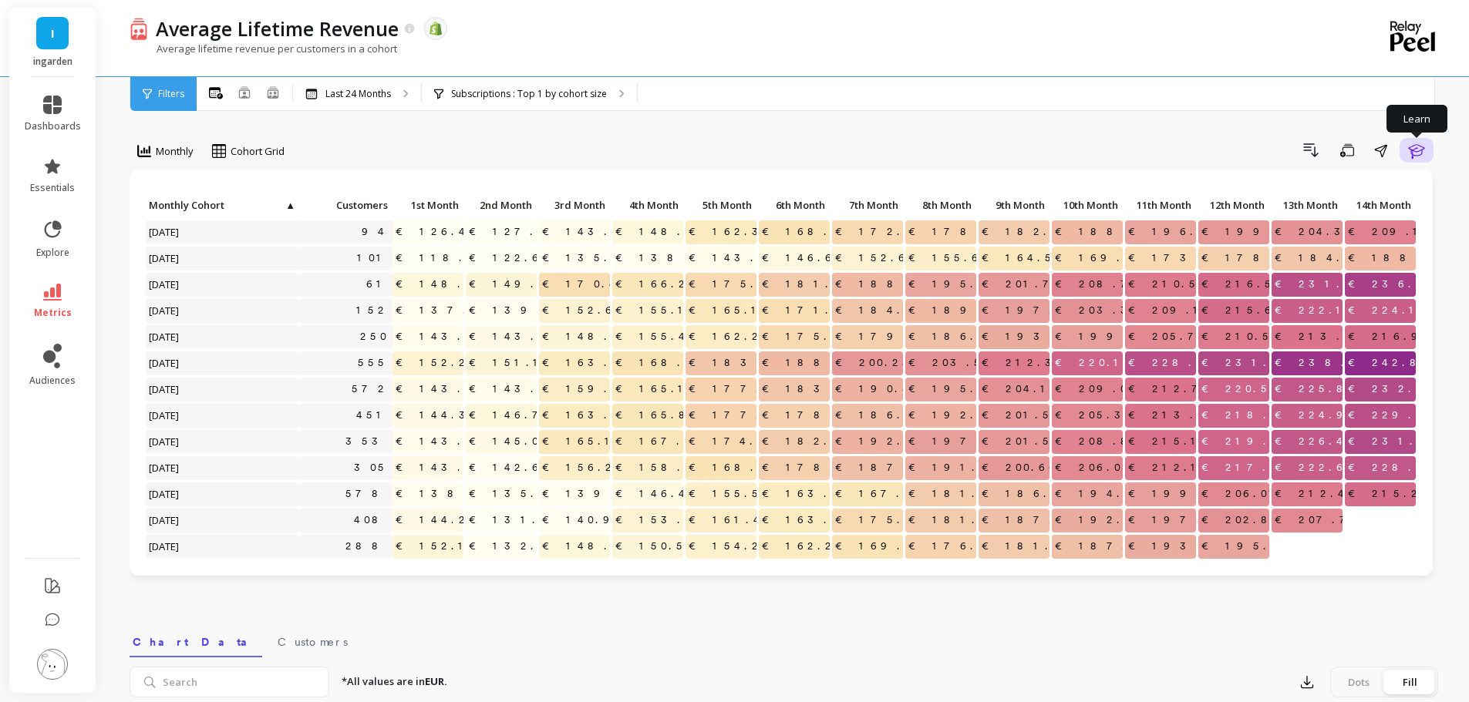
click at [1419, 146] on icon "button" at bounding box center [1416, 150] width 19 height 19
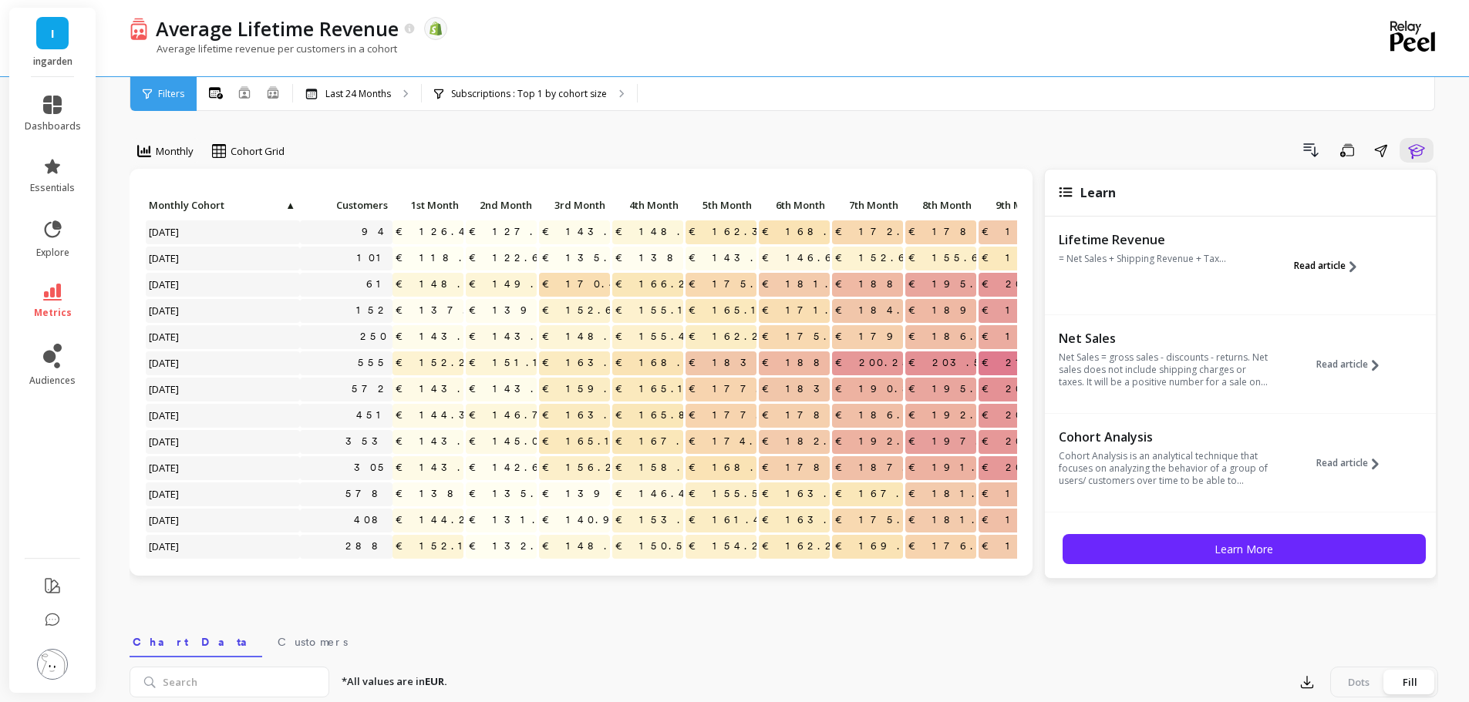
click at [1349, 271] on icon at bounding box center [1352, 266] width 7 height 11
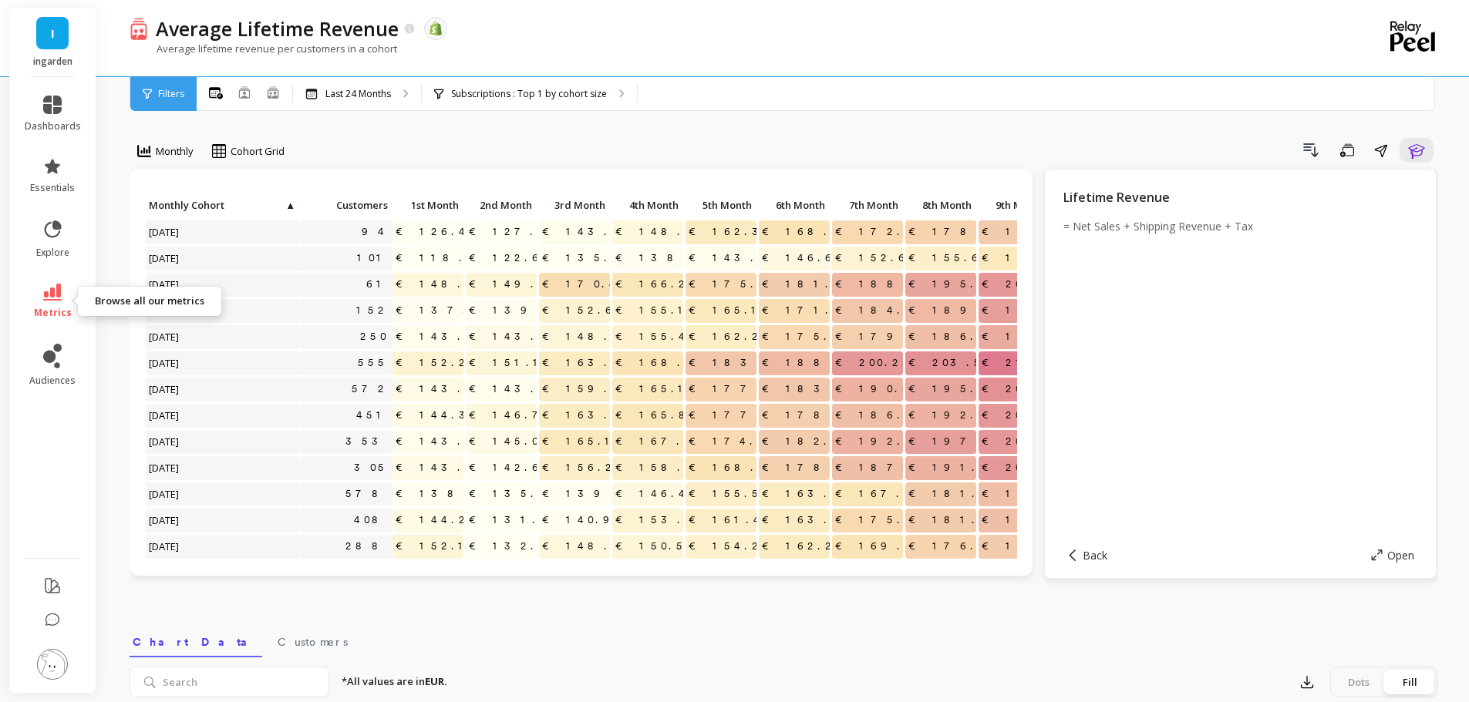
click at [57, 307] on span "metrics" at bounding box center [53, 313] width 38 height 12
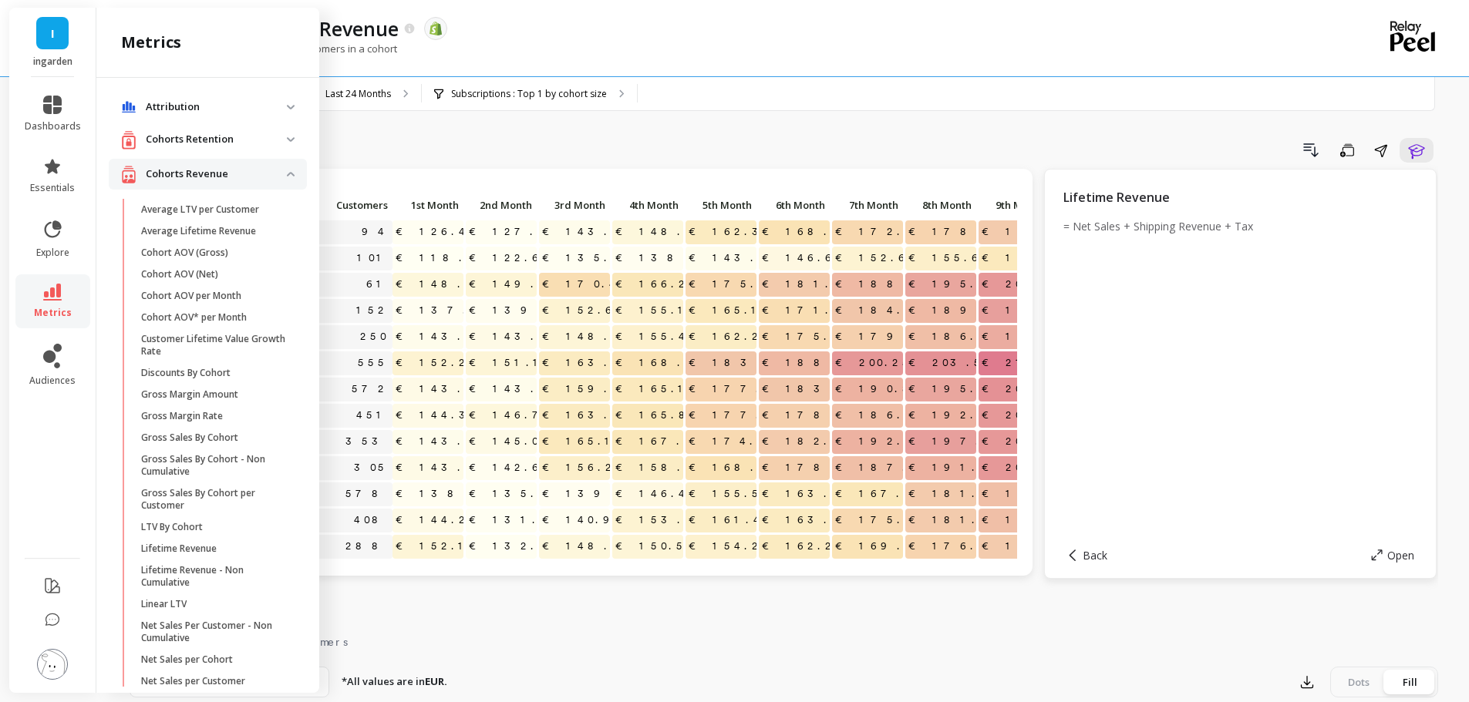
scroll to position [35, 0]
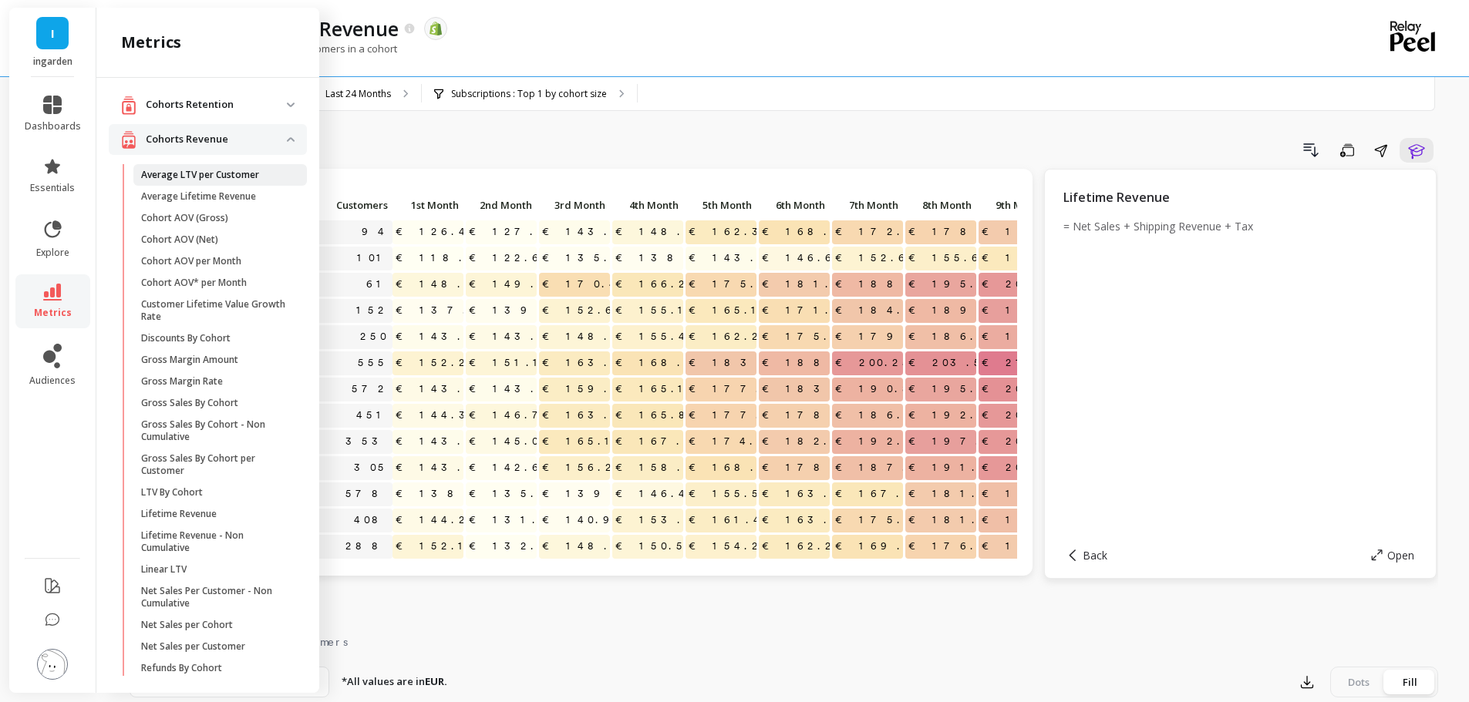
click at [234, 167] on link "Average LTV per Customer" at bounding box center [219, 175] width 173 height 22
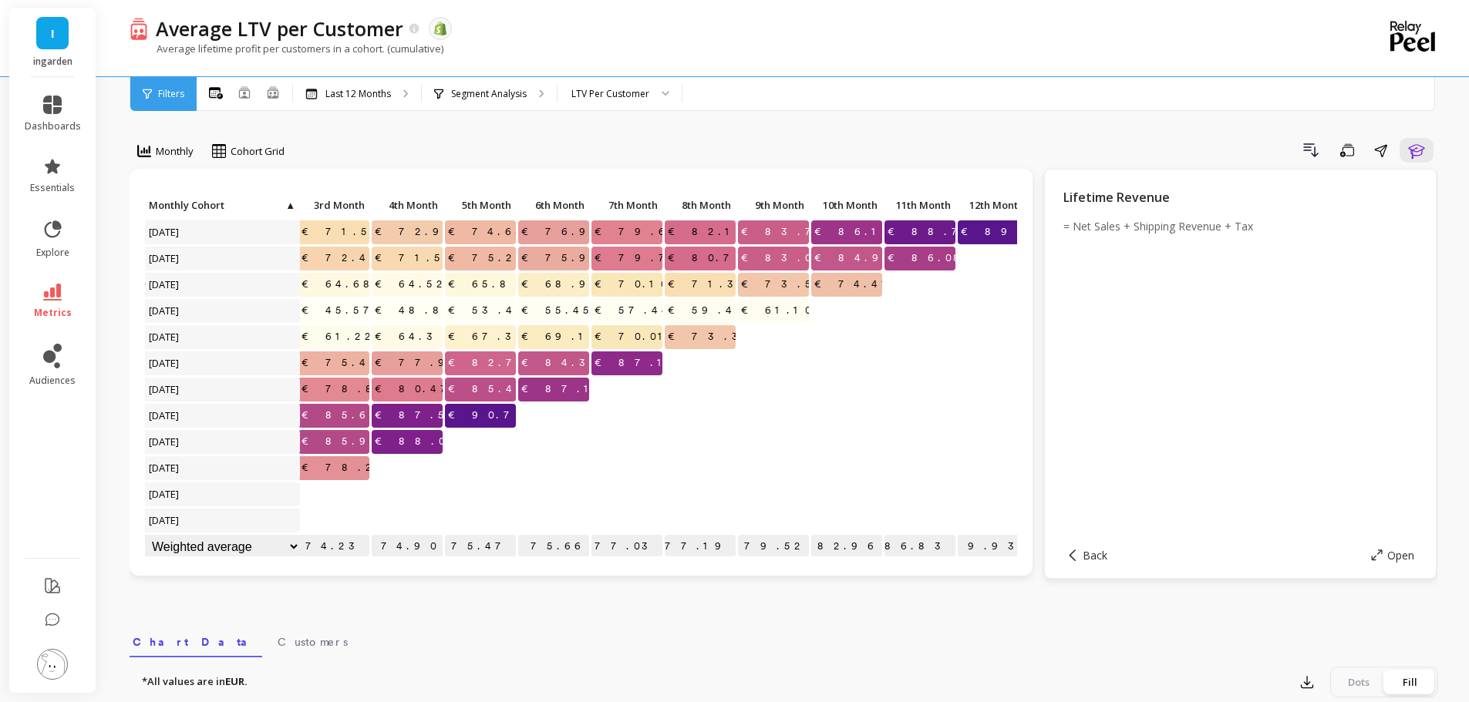
scroll to position [0, 265]
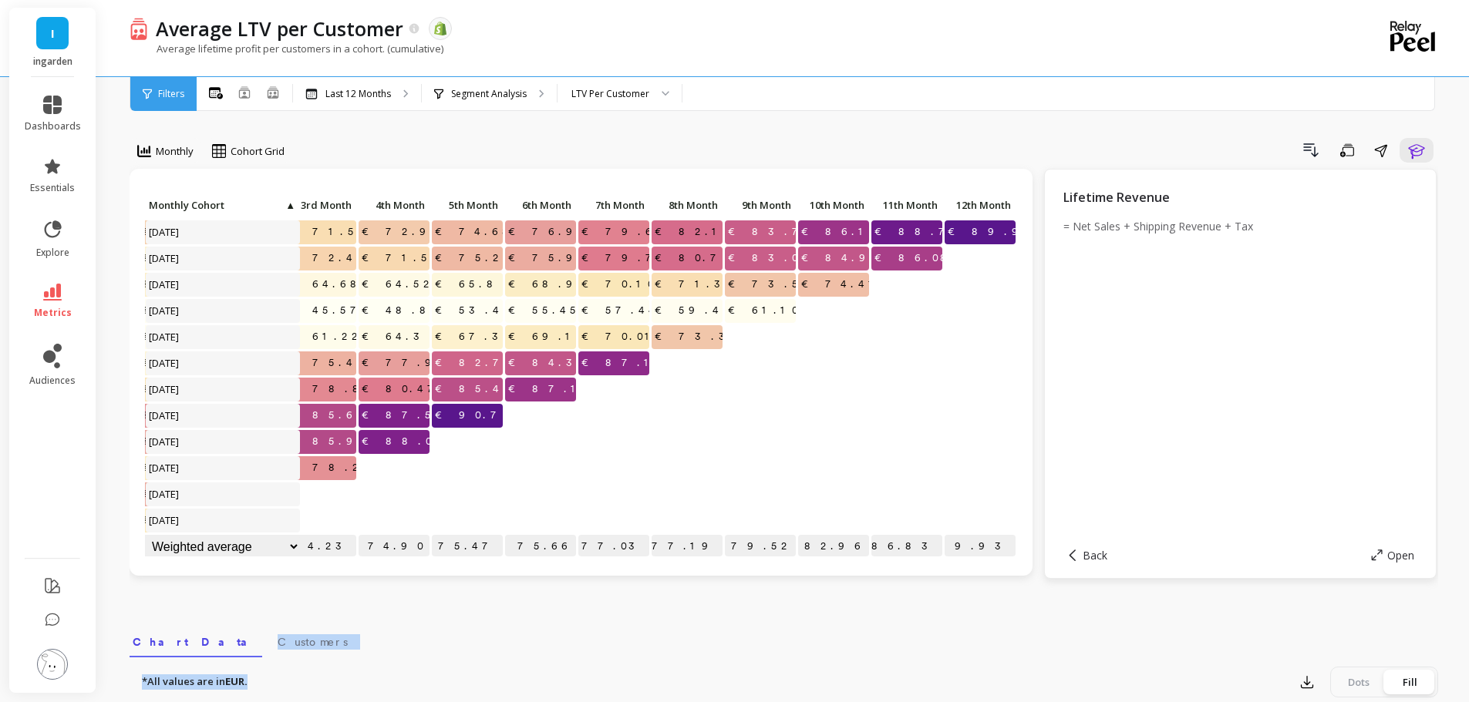
drag, startPoint x: 274, startPoint y: 670, endPoint x: 163, endPoint y: 624, distance: 121.0
click at [150, 615] on div "Monthly Cohort Grid Drill Down Save Share Learn Click to create an audience 426…" at bounding box center [784, 650] width 1308 height 1177
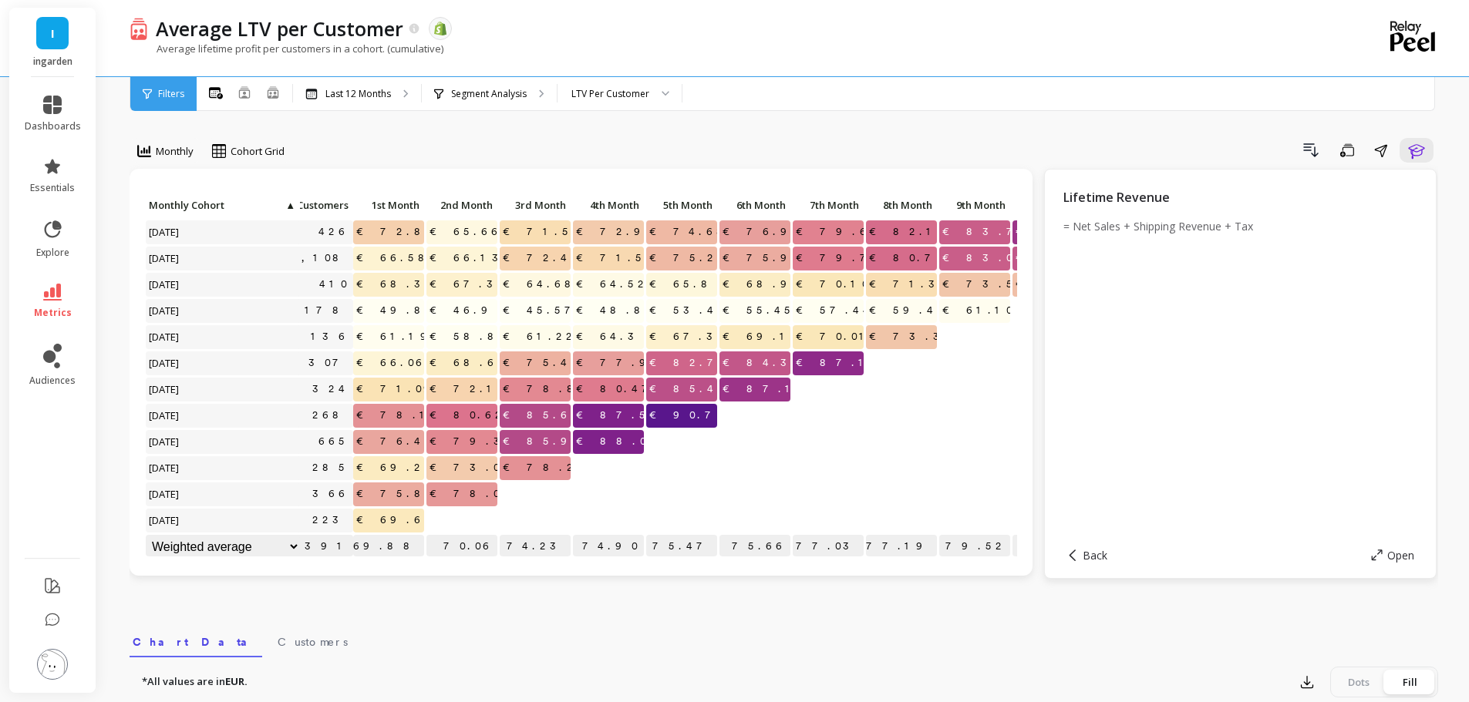
scroll to position [0, 41]
click at [1419, 160] on button "Learn" at bounding box center [1416, 150] width 34 height 25
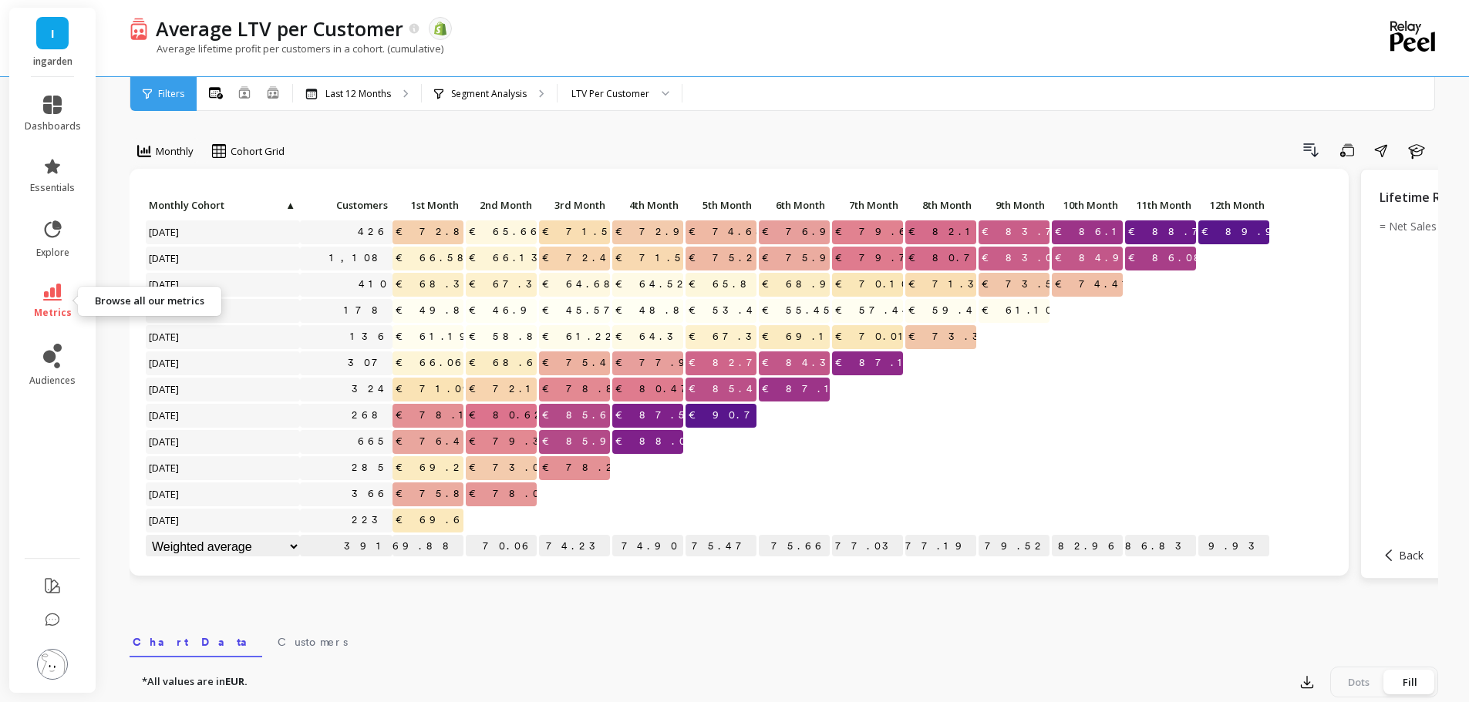
click at [60, 284] on icon at bounding box center [52, 292] width 19 height 17
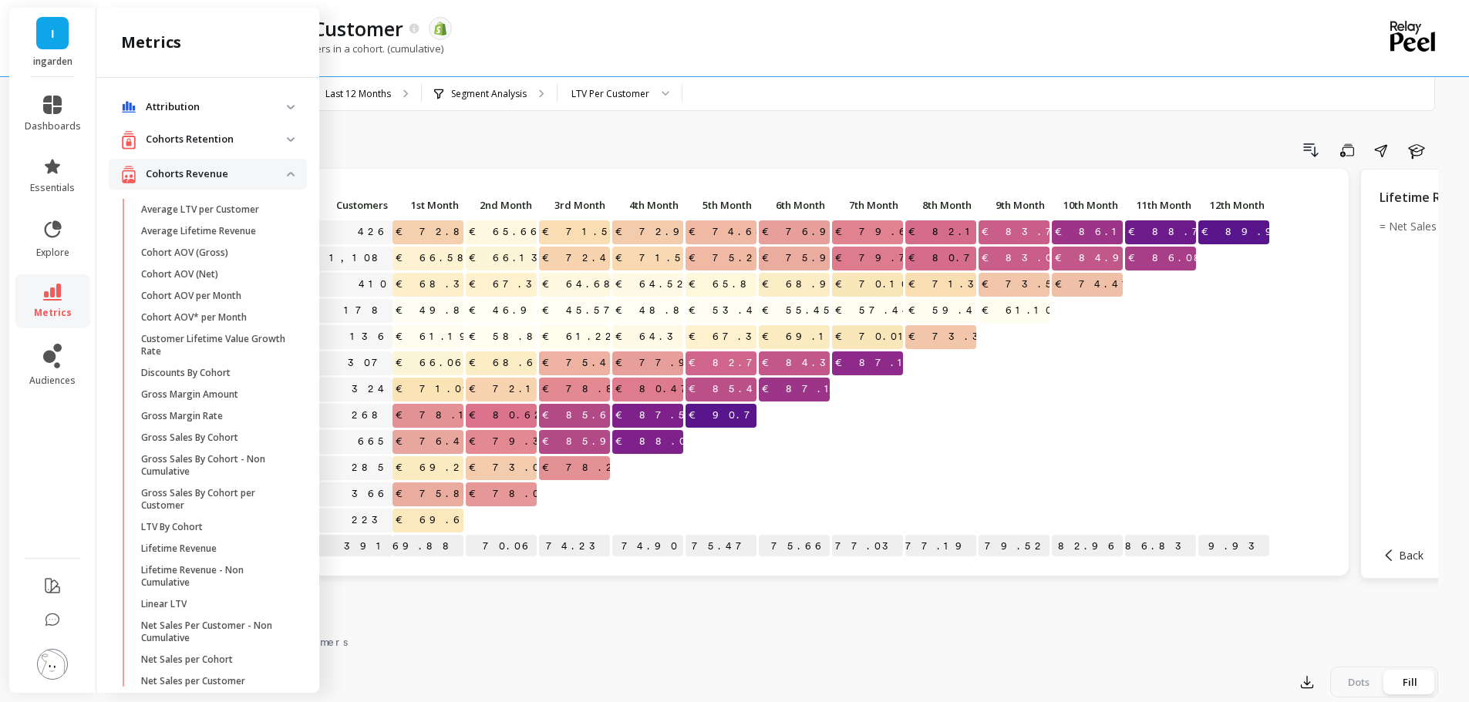
scroll to position [35, 0]
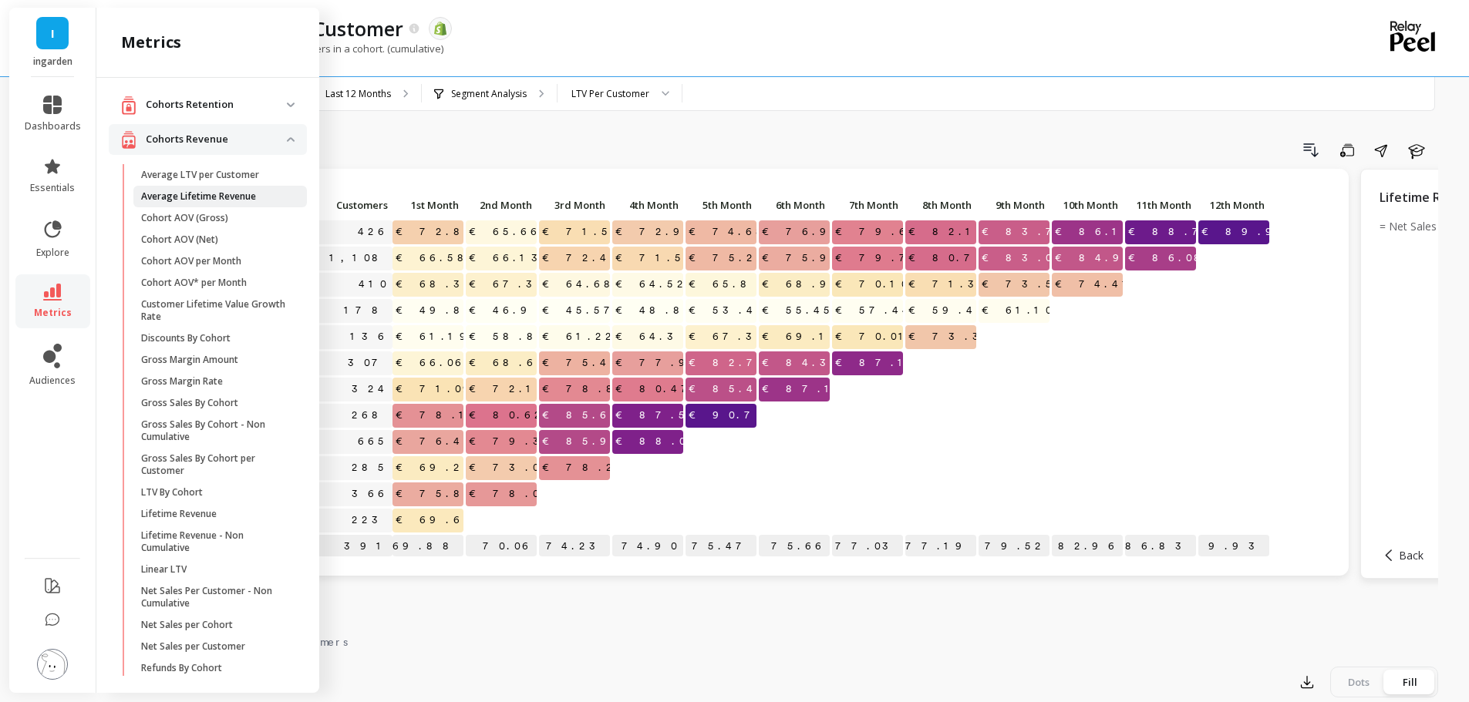
click at [188, 193] on p "Average Lifetime Revenue" at bounding box center [198, 196] width 115 height 12
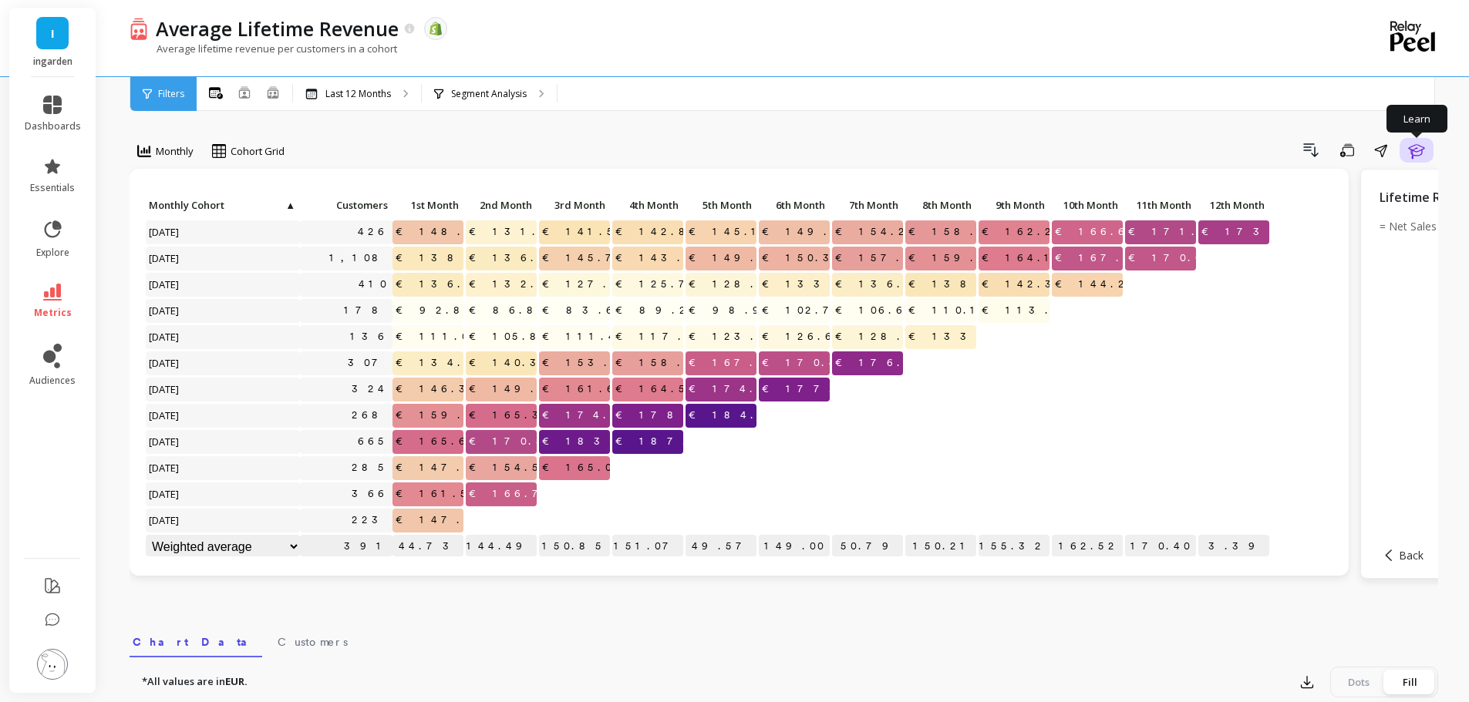
click at [1420, 157] on icon "button" at bounding box center [1416, 150] width 19 height 19
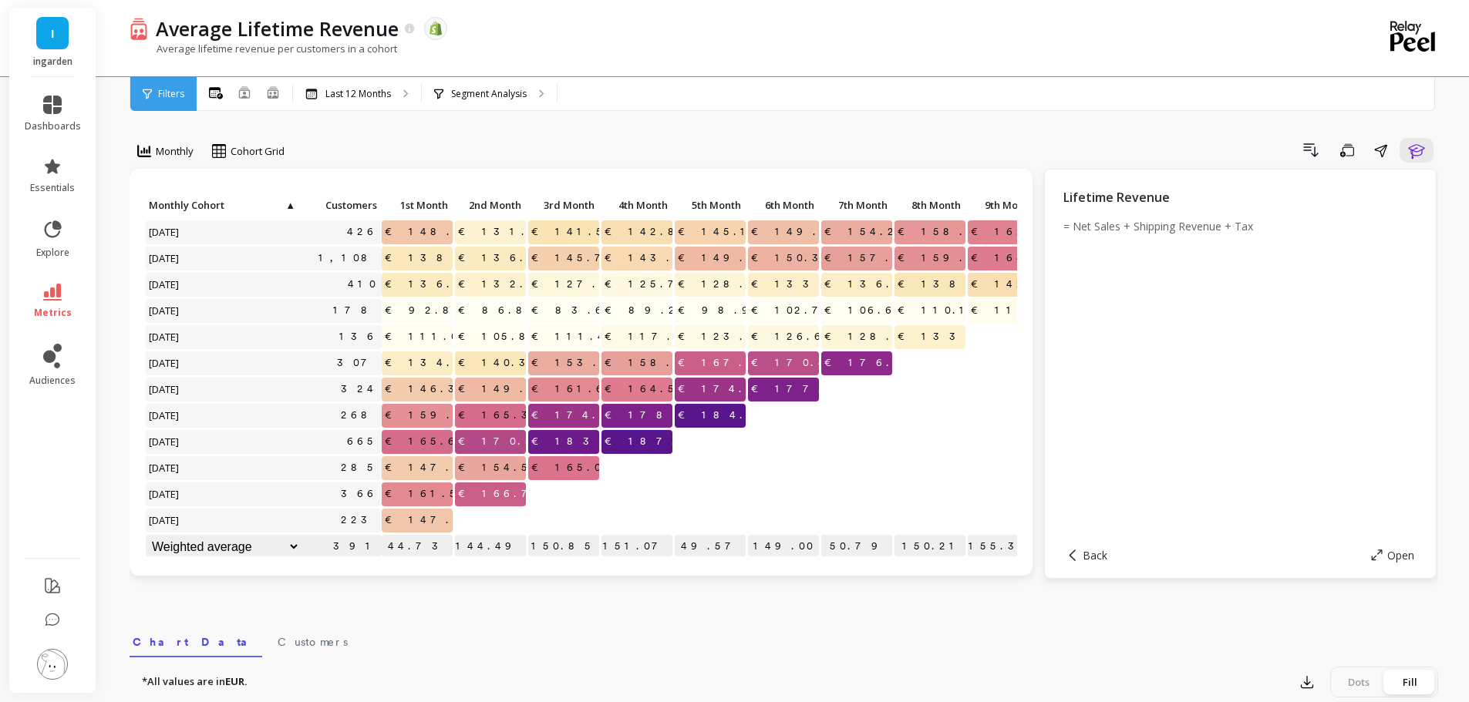
scroll to position [0, 10]
click at [355, 93] on p "Last 12 Months" at bounding box center [358, 94] width 66 height 12
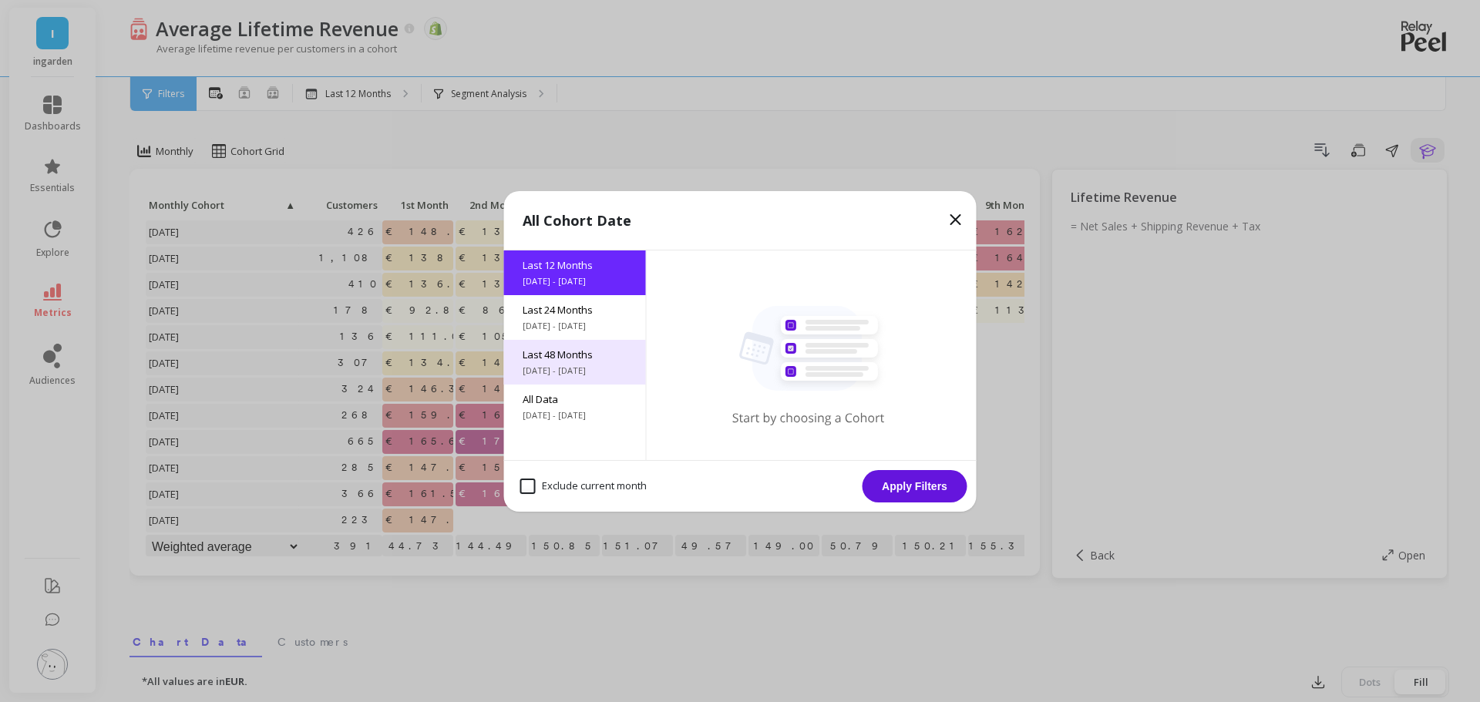
click at [574, 358] on span "Last 48 Months" at bounding box center [575, 355] width 105 height 14
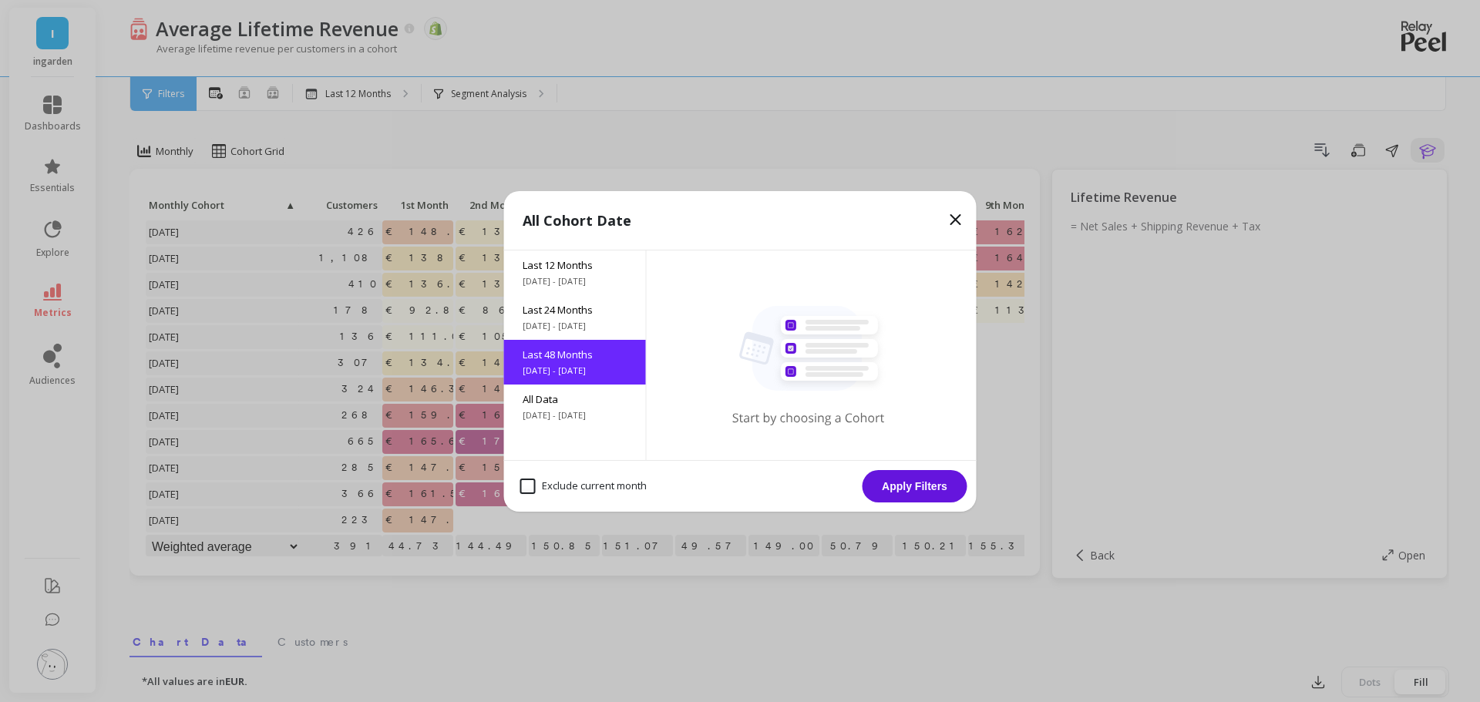
click at [924, 488] on button "Apply Filters" at bounding box center [915, 486] width 105 height 32
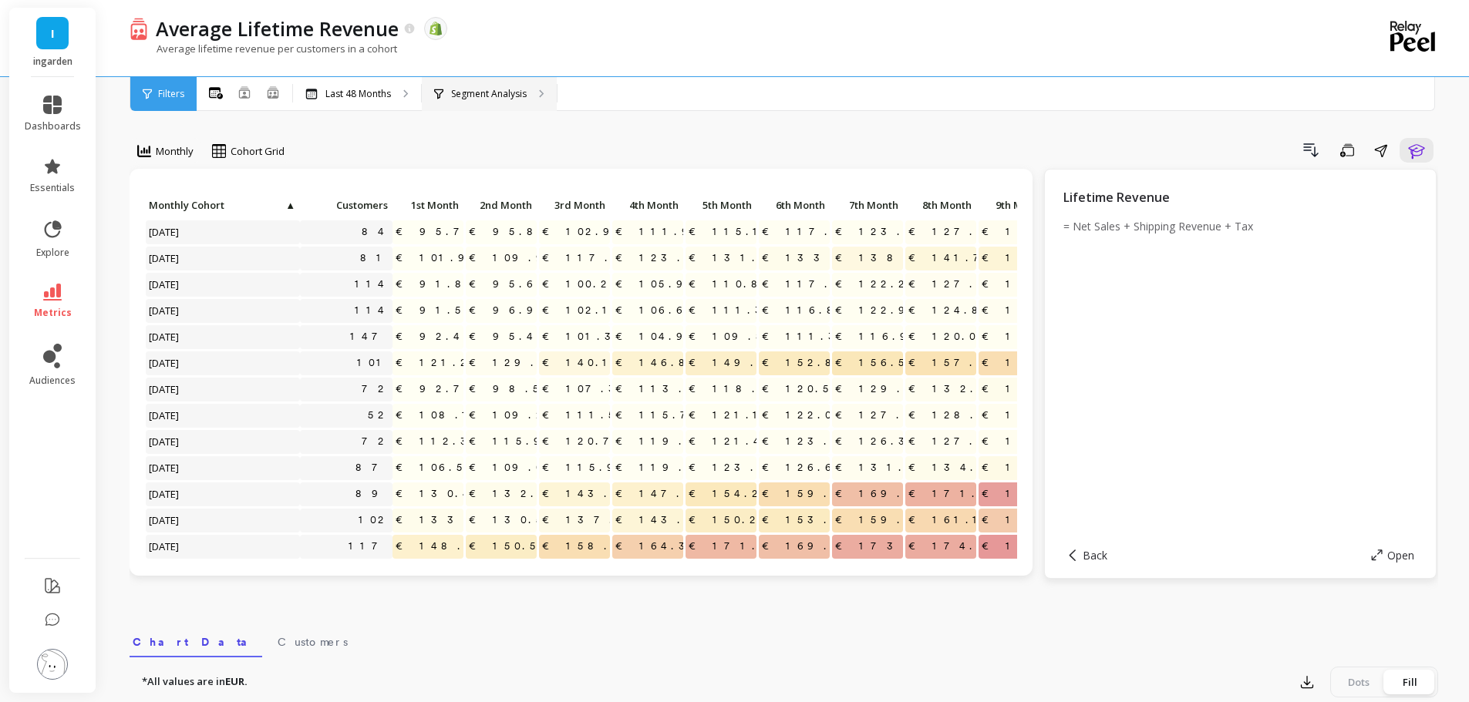
click at [511, 92] on p "Segment Analysis" at bounding box center [489, 94] width 76 height 12
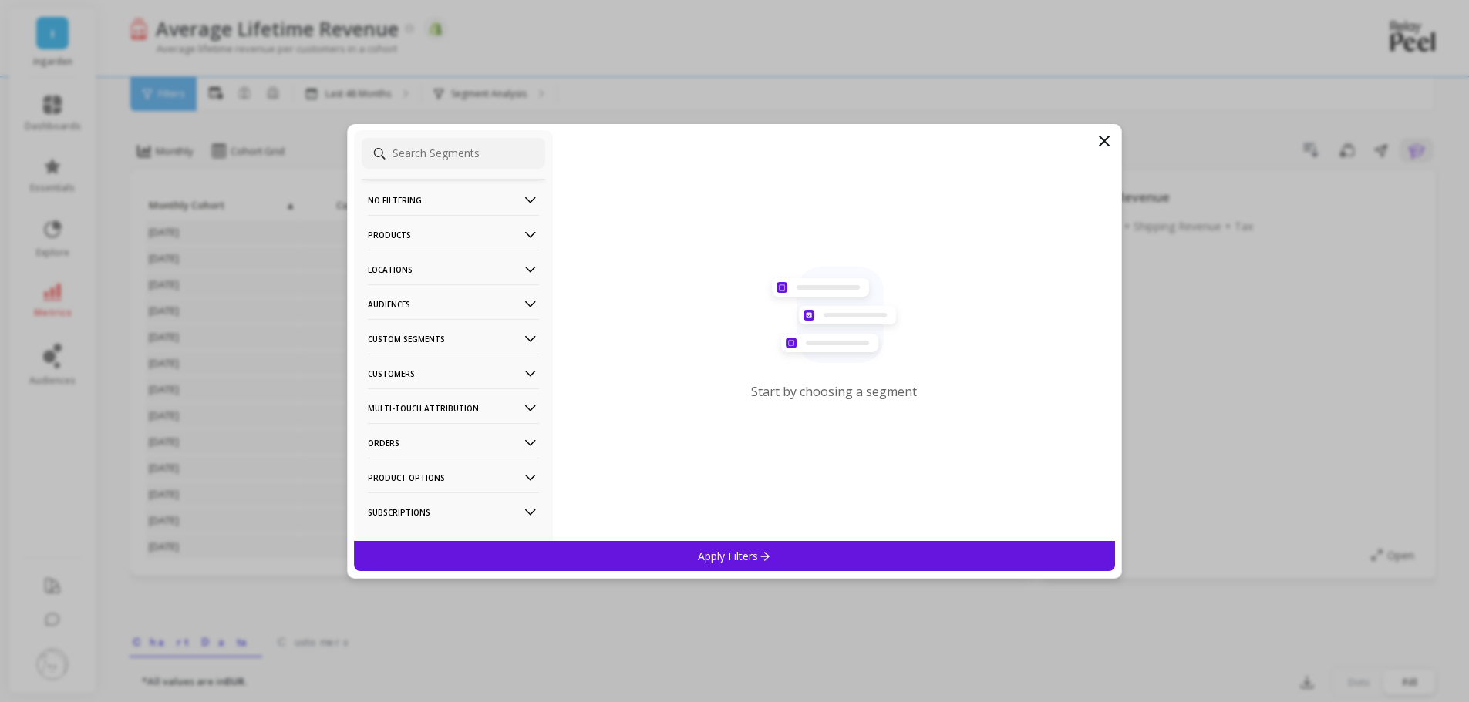
click at [446, 362] on p "Customers" at bounding box center [453, 373] width 171 height 39
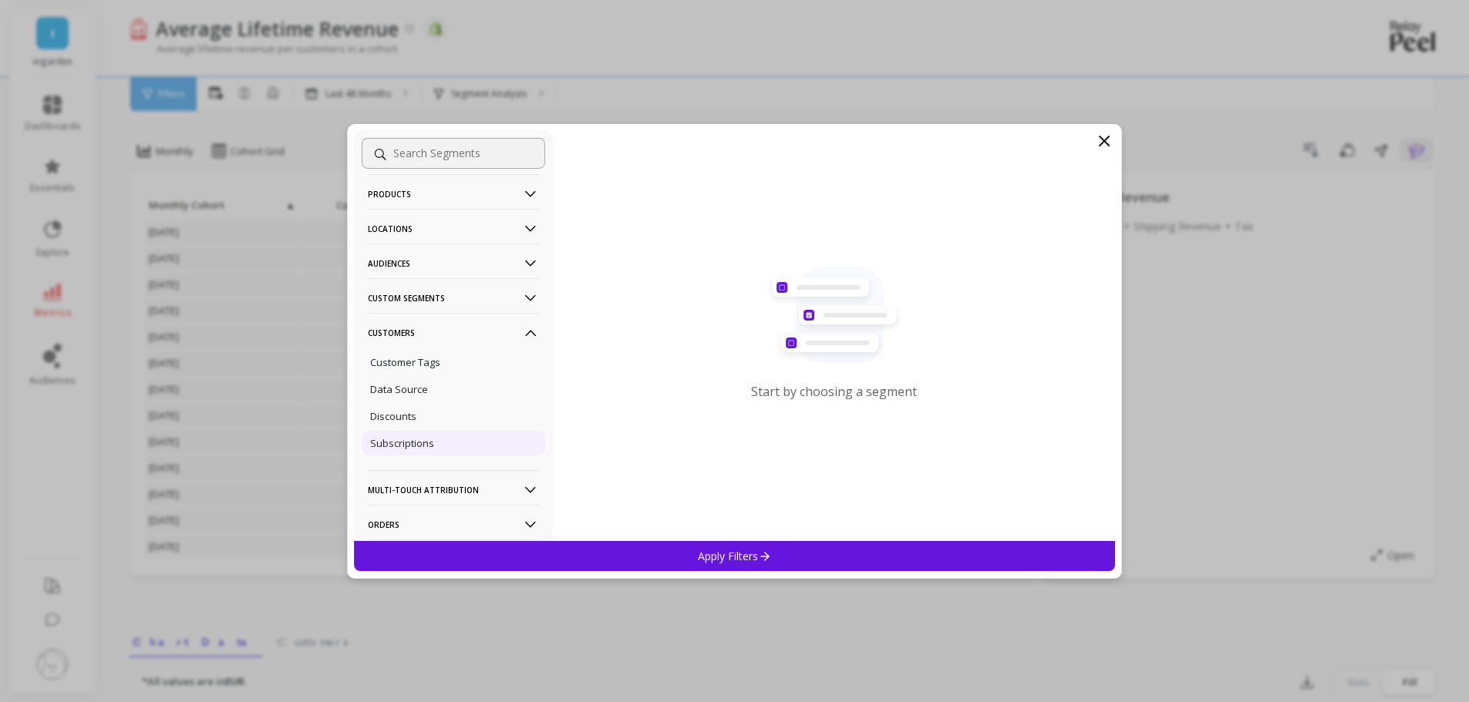
scroll to position [77, 0]
click at [433, 401] on p "Subscriptions" at bounding box center [402, 407] width 64 height 14
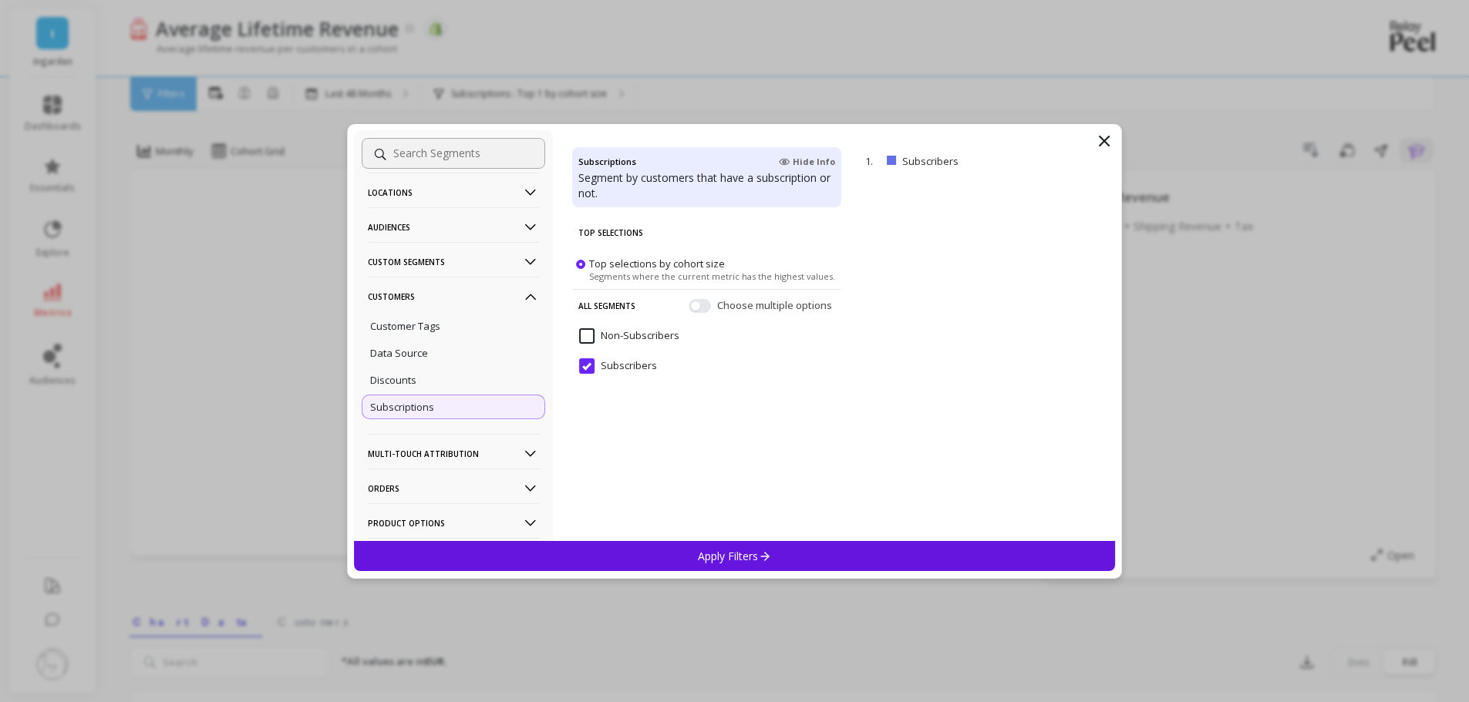
click at [695, 548] on div "Apply Filters" at bounding box center [735, 556] width 762 height 30
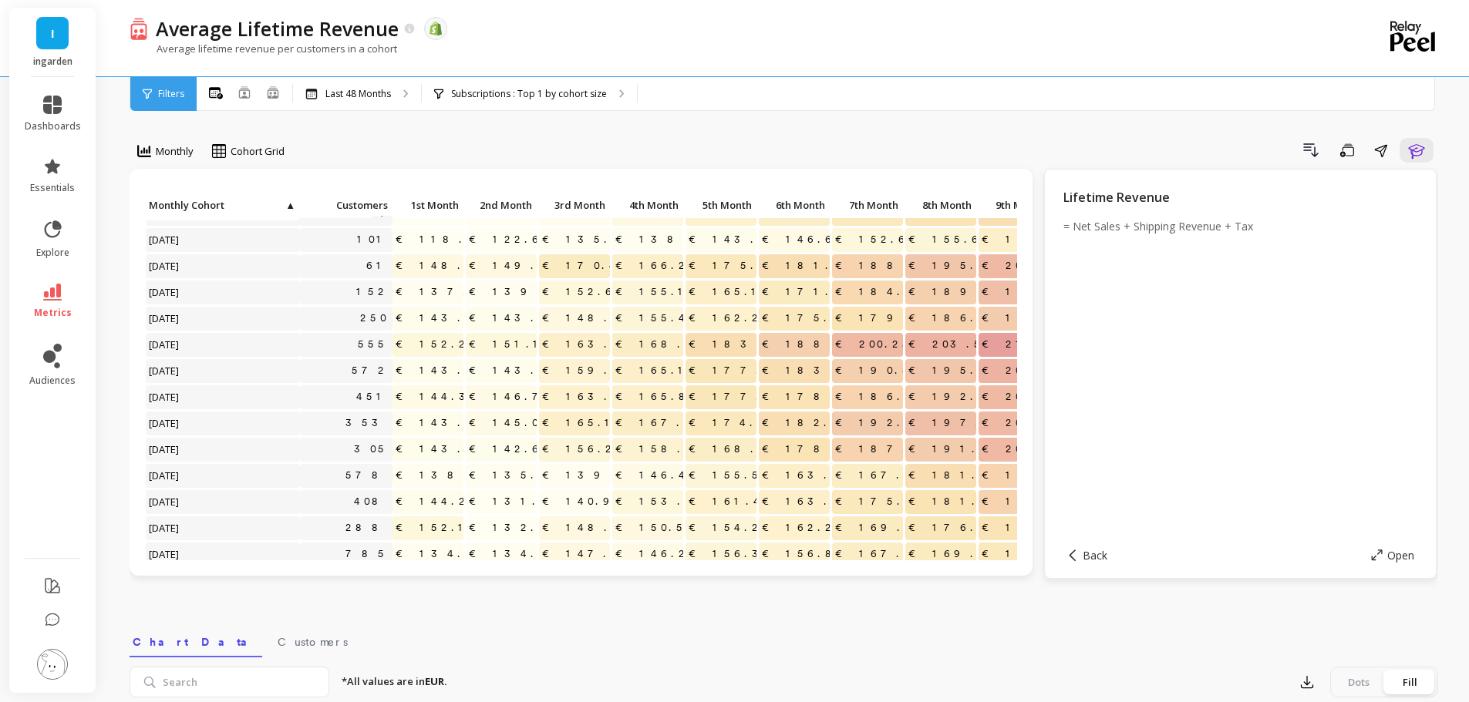
scroll to position [385, 0]
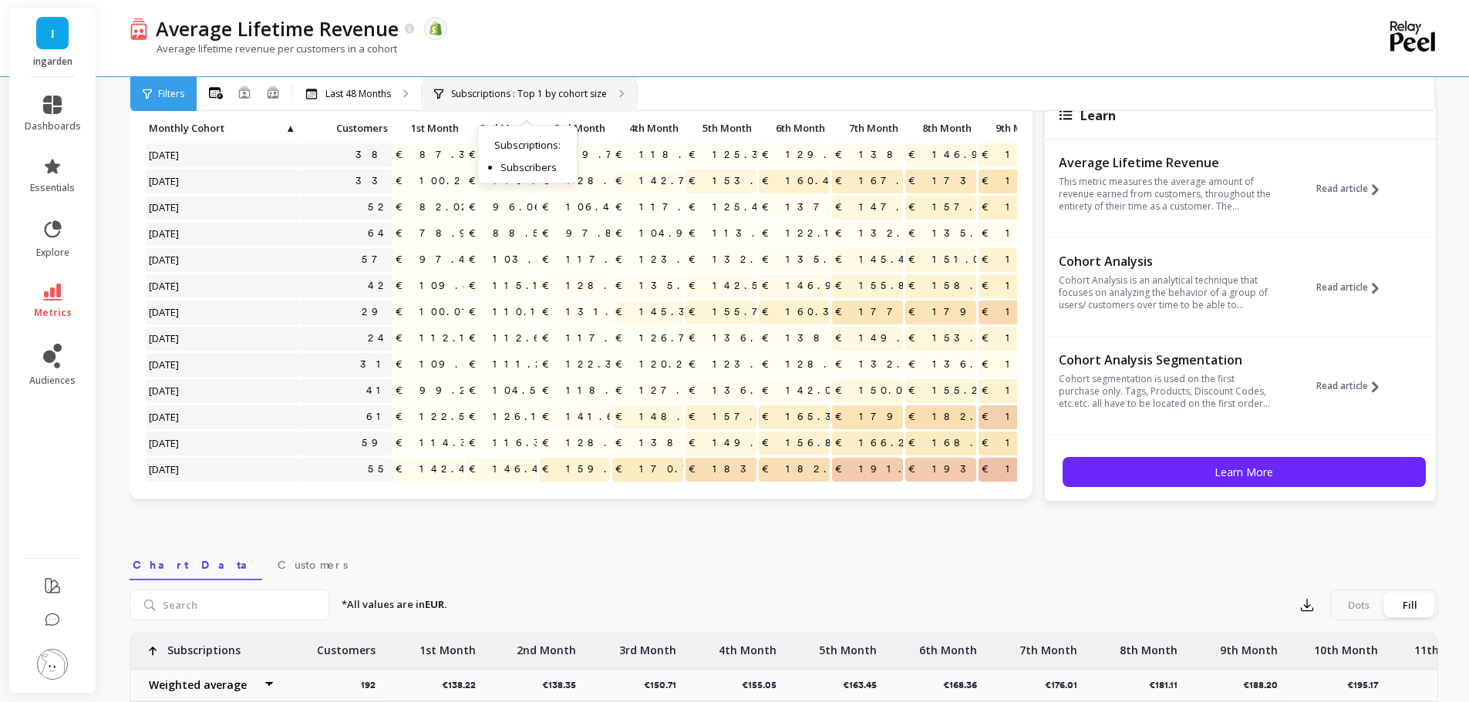
click at [581, 99] on p "Subscriptions : Top 1 by cohort size" at bounding box center [529, 94] width 156 height 12
click at [537, 106] on div "Subscriptions : Top 1 by cohort size Subscriptions : Subscribers" at bounding box center [529, 94] width 215 height 34
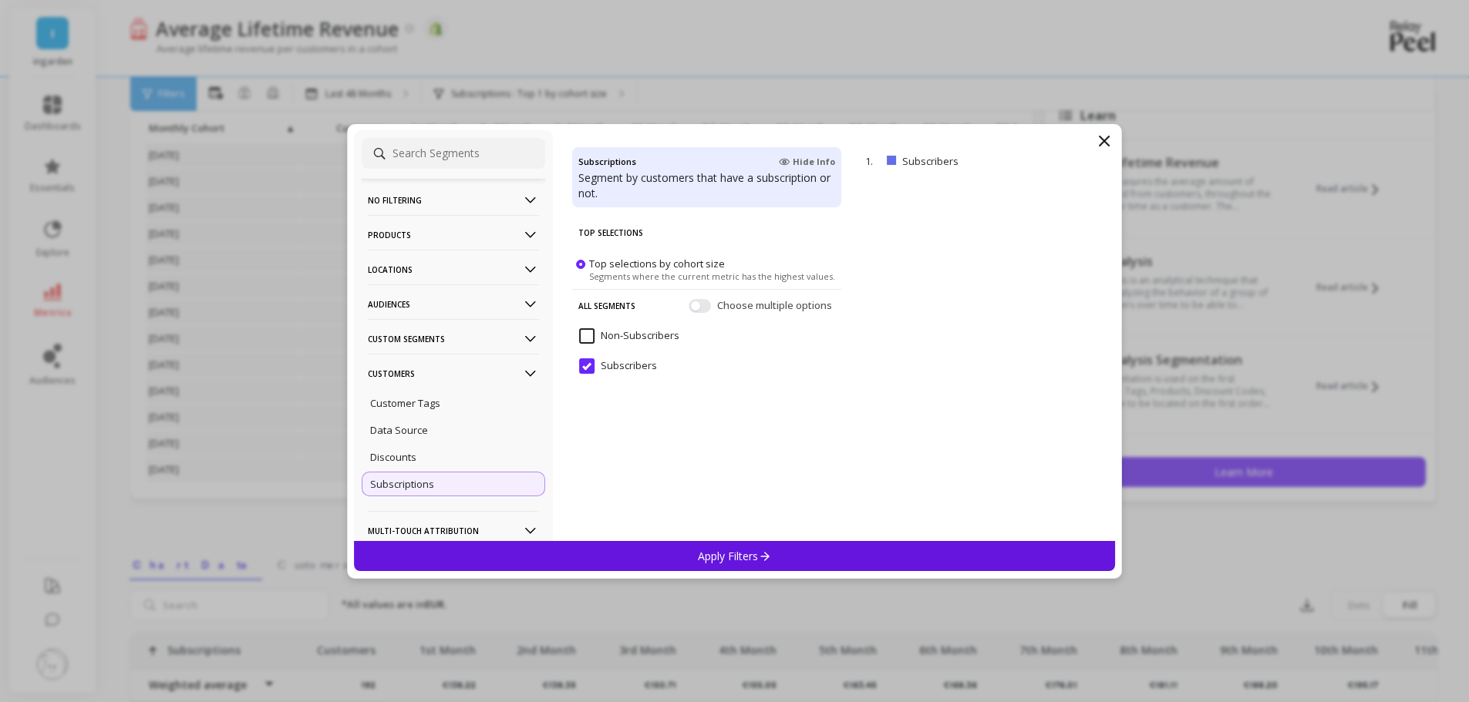
click at [604, 333] on input "Non-Subscribers" at bounding box center [629, 335] width 100 height 15
click at [673, 557] on div "Apply Filters" at bounding box center [735, 556] width 762 height 30
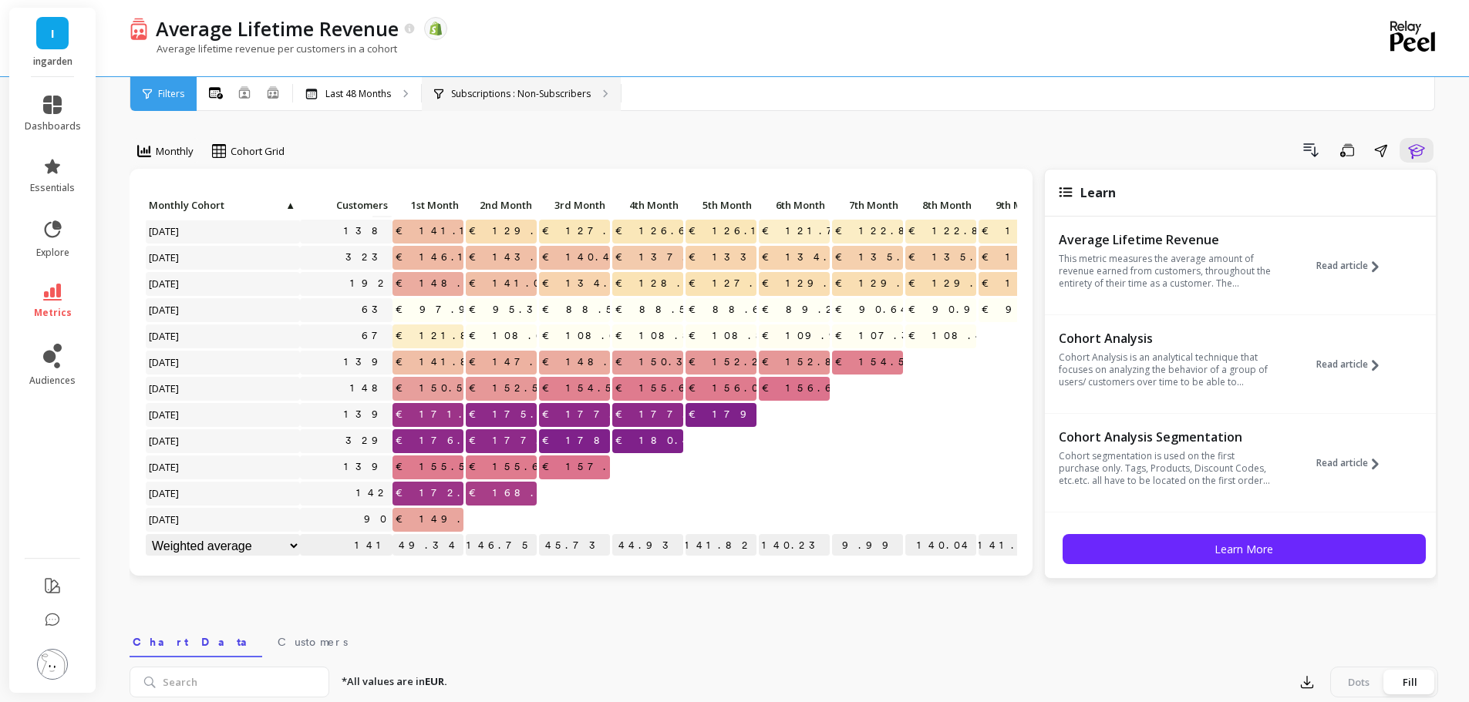
click at [544, 92] on p "Subscriptions : Non-Subscribers" at bounding box center [521, 94] width 140 height 12
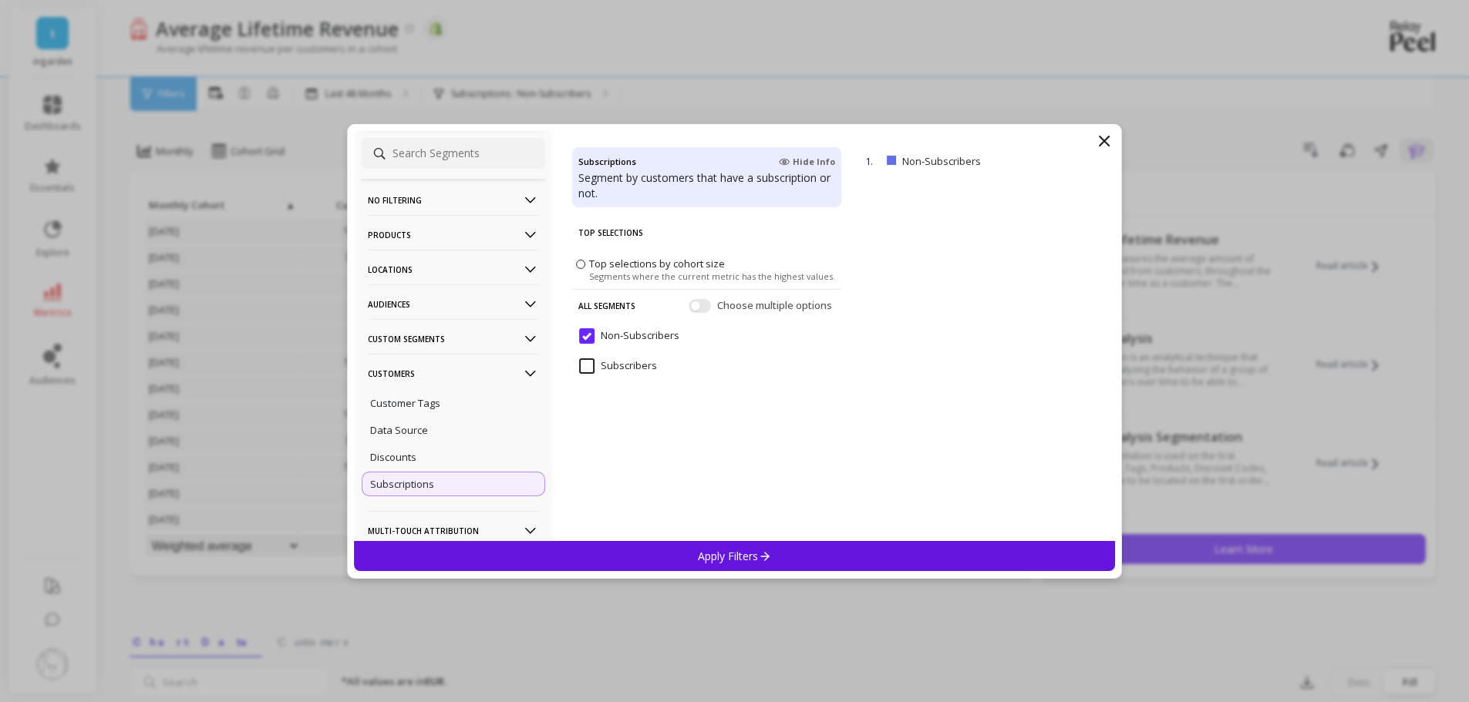
click at [616, 361] on input "Subscribers" at bounding box center [618, 366] width 78 height 15
click at [674, 553] on div "Apply Filters" at bounding box center [735, 556] width 762 height 30
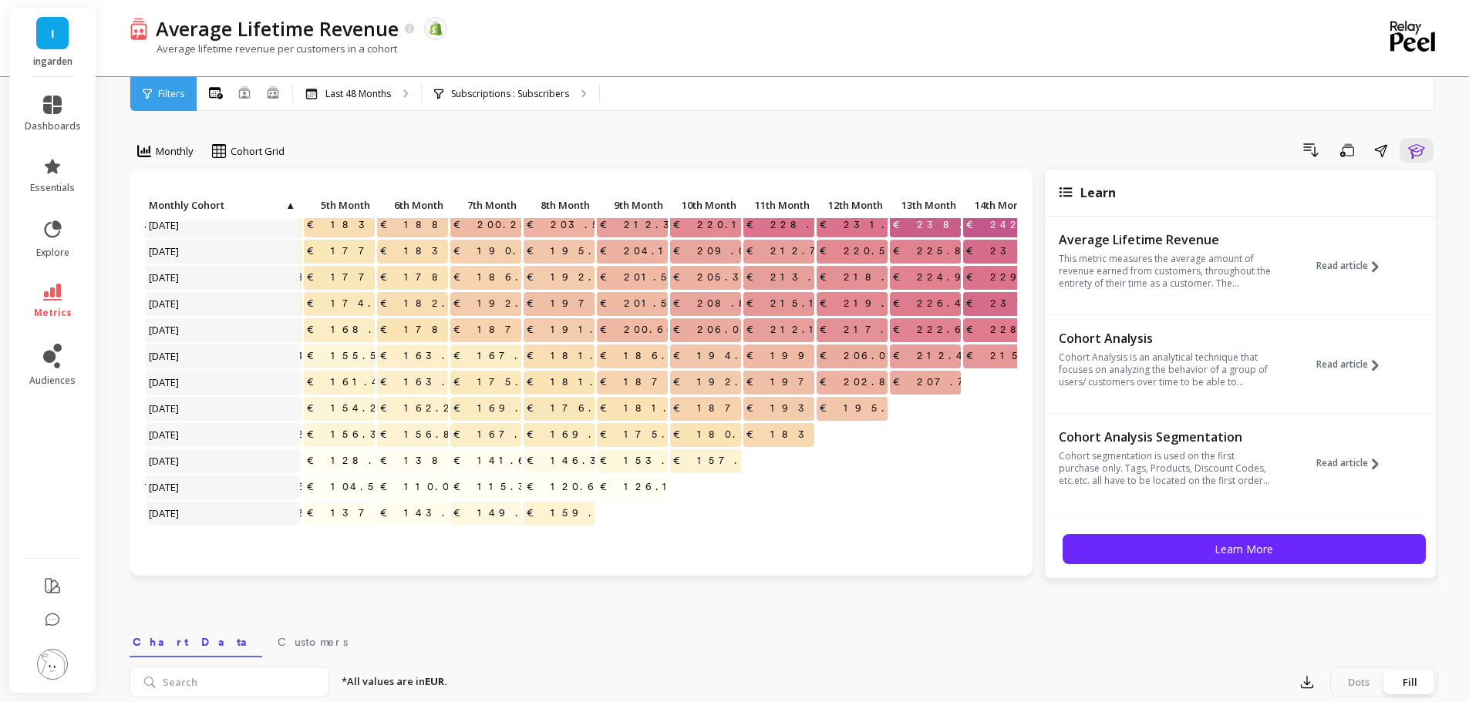
scroll to position [463, 382]
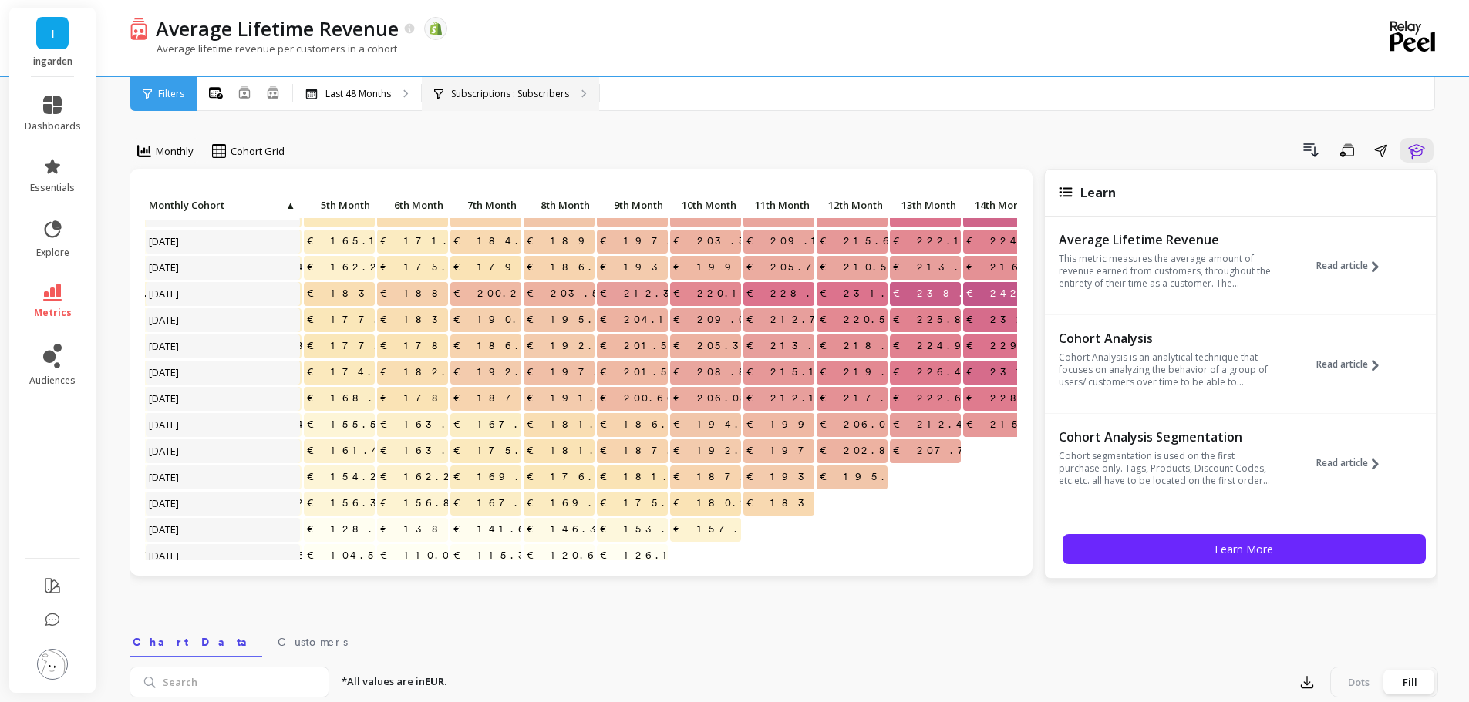
click at [567, 96] on div "Subscriptions : Subscribers" at bounding box center [510, 94] width 177 height 34
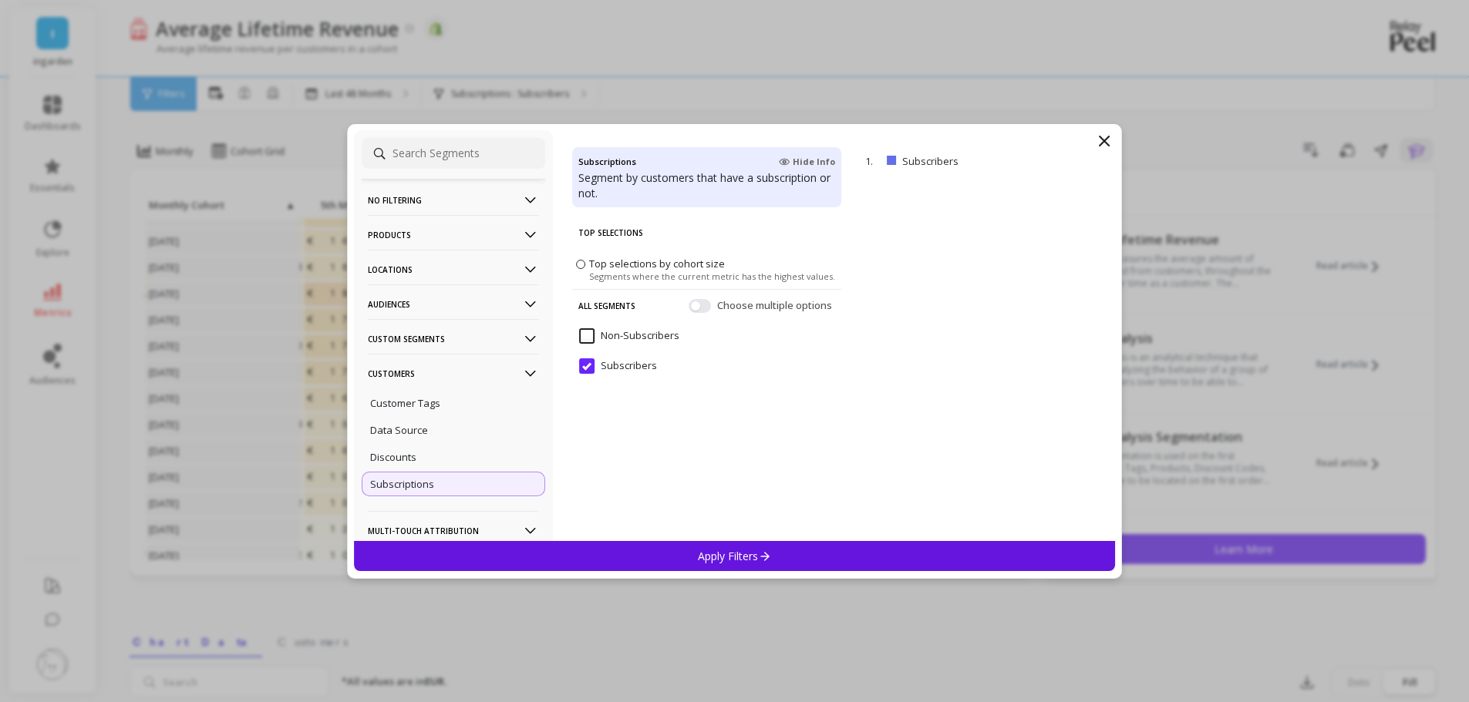
click at [641, 331] on input "Non-Subscribers" at bounding box center [629, 335] width 100 height 15
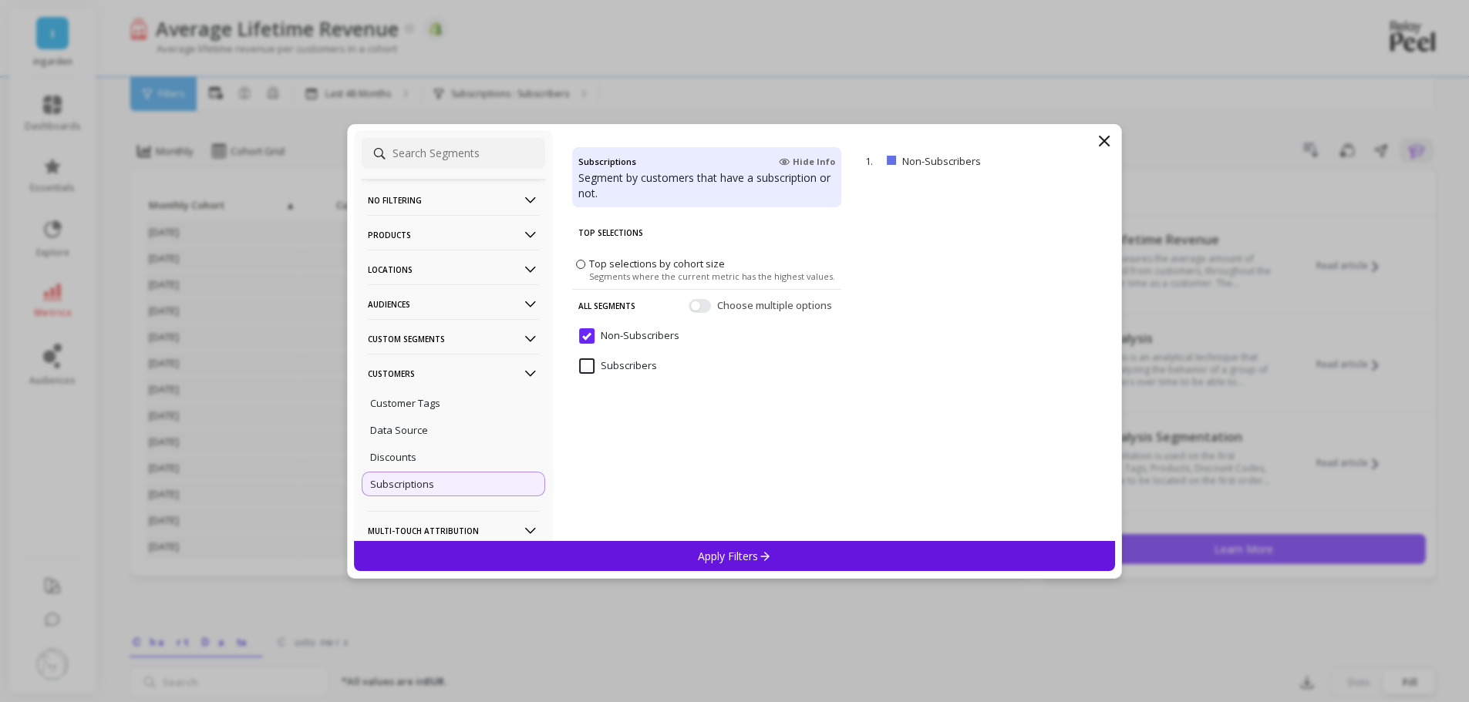
click at [605, 369] on input "Subscribers" at bounding box center [618, 366] width 78 height 15
click at [759, 308] on span "Choose multiple options" at bounding box center [776, 305] width 118 height 15
click at [701, 306] on button "button" at bounding box center [699, 305] width 22 height 14
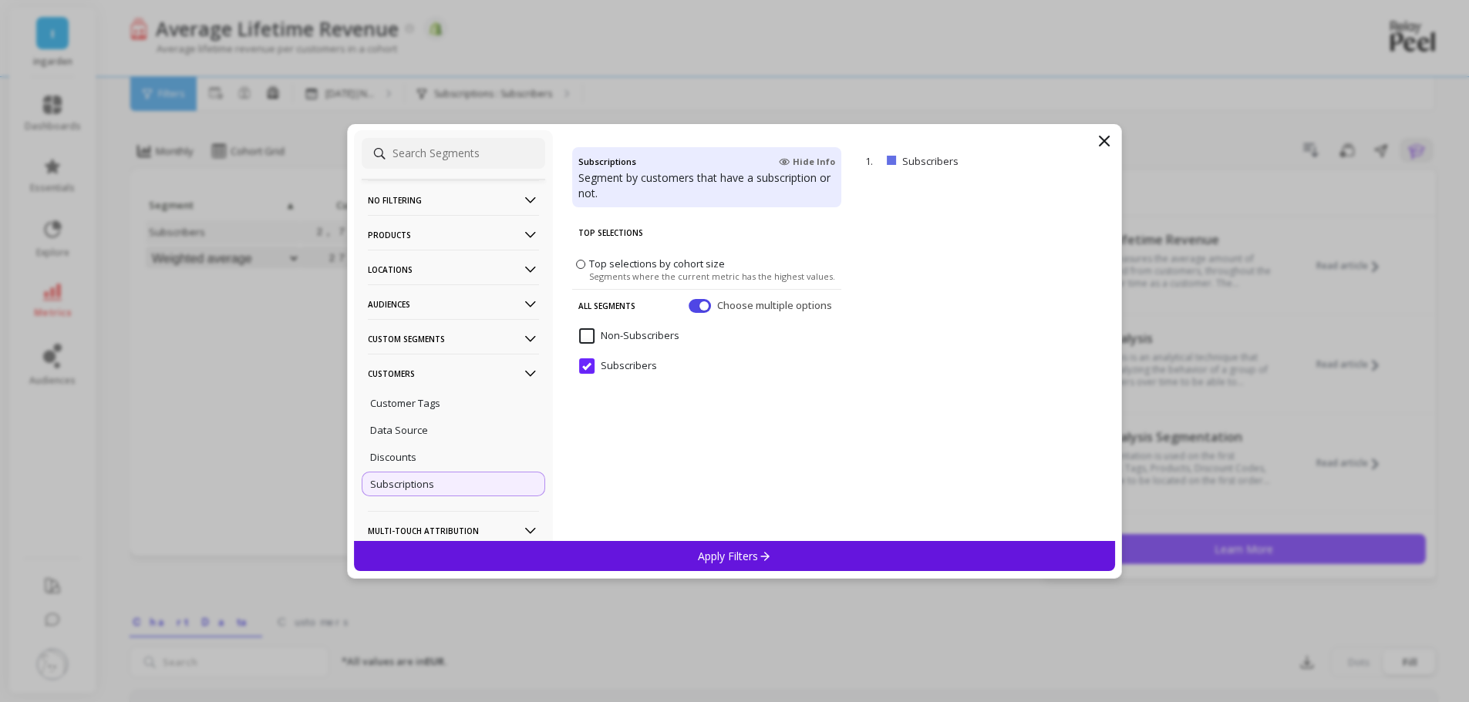
click at [628, 332] on input "Non-Subscribers" at bounding box center [629, 335] width 100 height 15
click at [774, 560] on div "Apply Filters" at bounding box center [735, 556] width 762 height 30
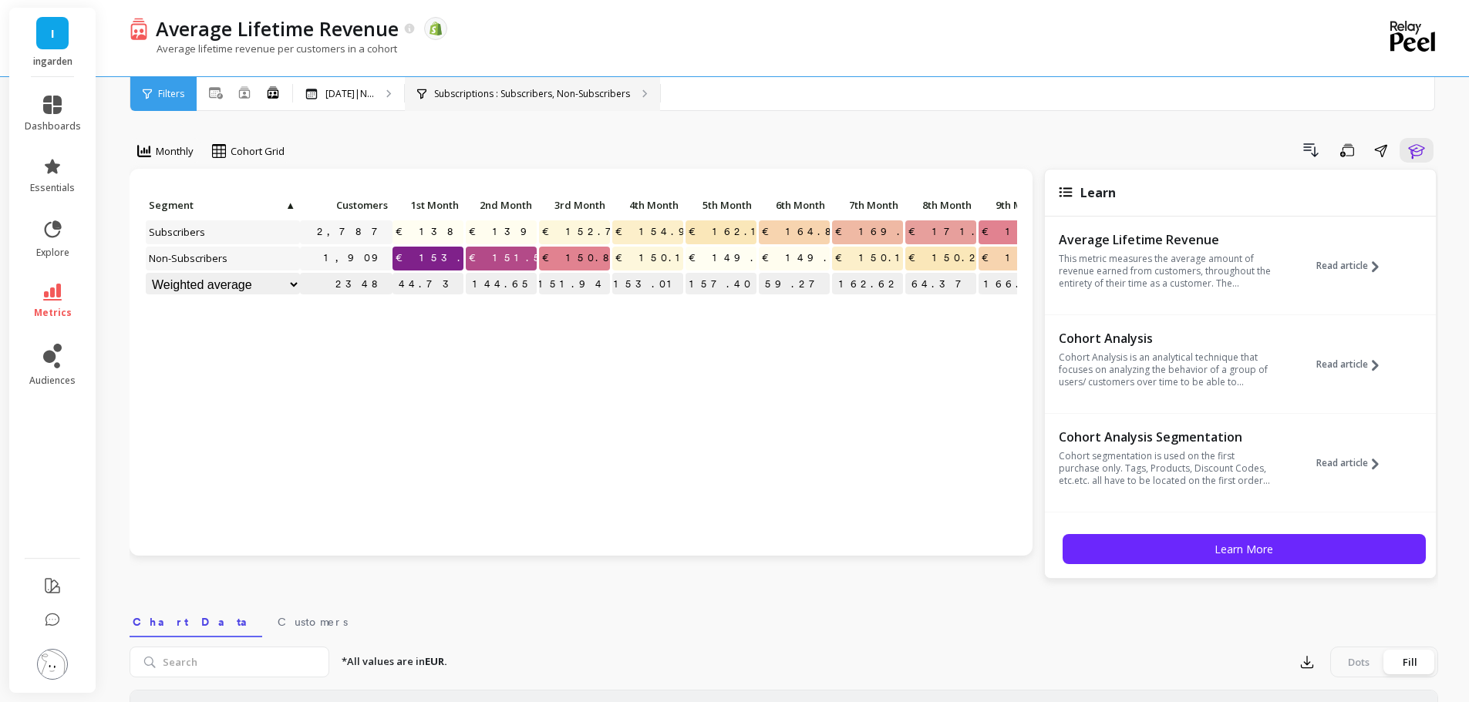
click at [571, 96] on p "Subscriptions : Subscribers, Non-Subscribers" at bounding box center [532, 94] width 196 height 12
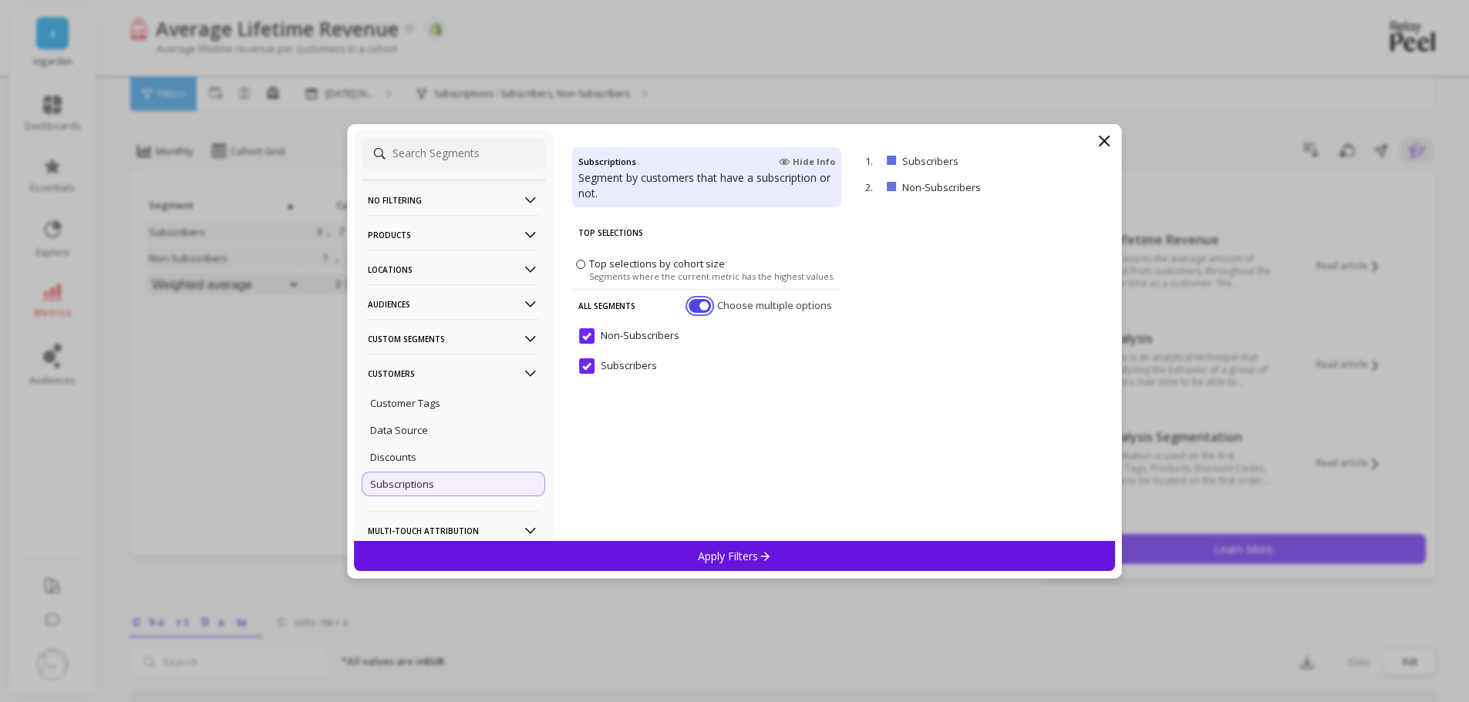
click at [706, 304] on button "button" at bounding box center [699, 305] width 22 height 14
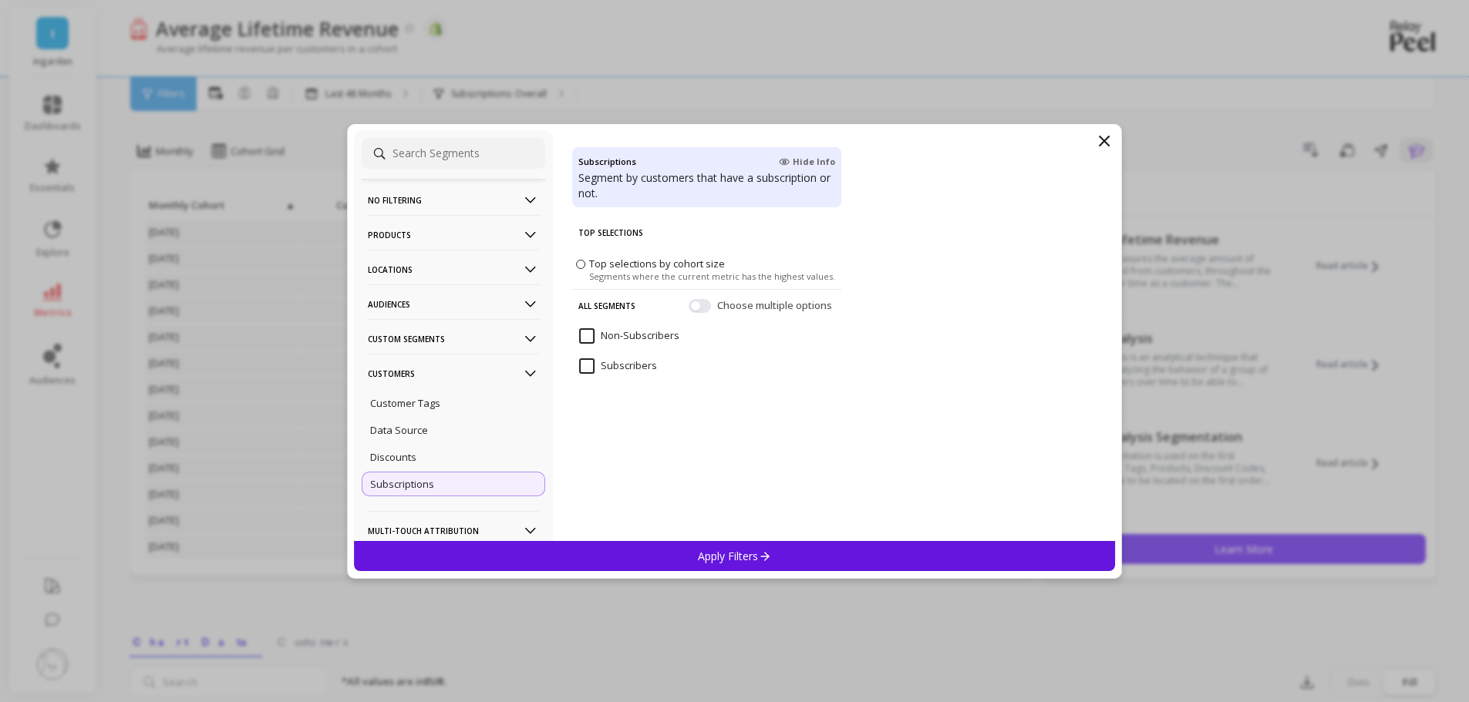
click at [402, 199] on p "No filtering" at bounding box center [453, 199] width 171 height 39
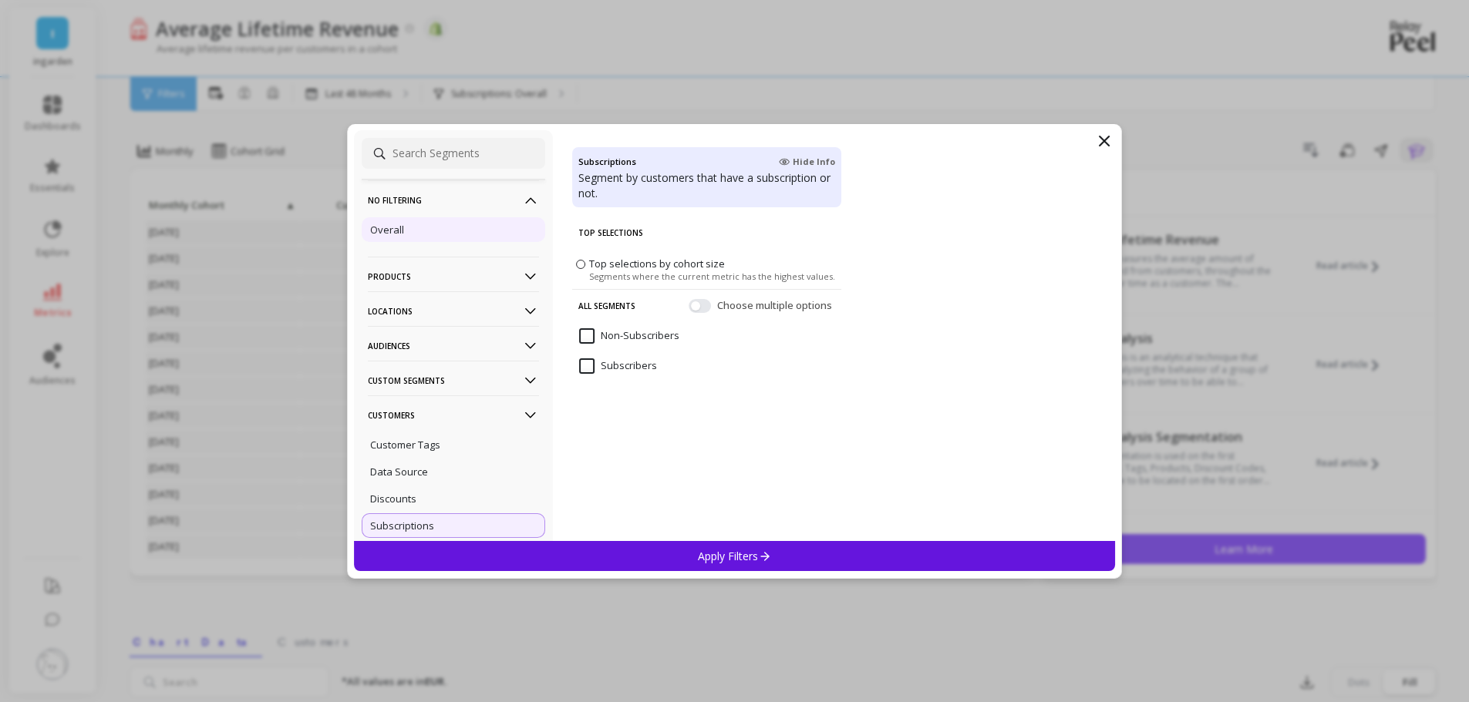
click at [408, 231] on div "Overall" at bounding box center [453, 229] width 183 height 25
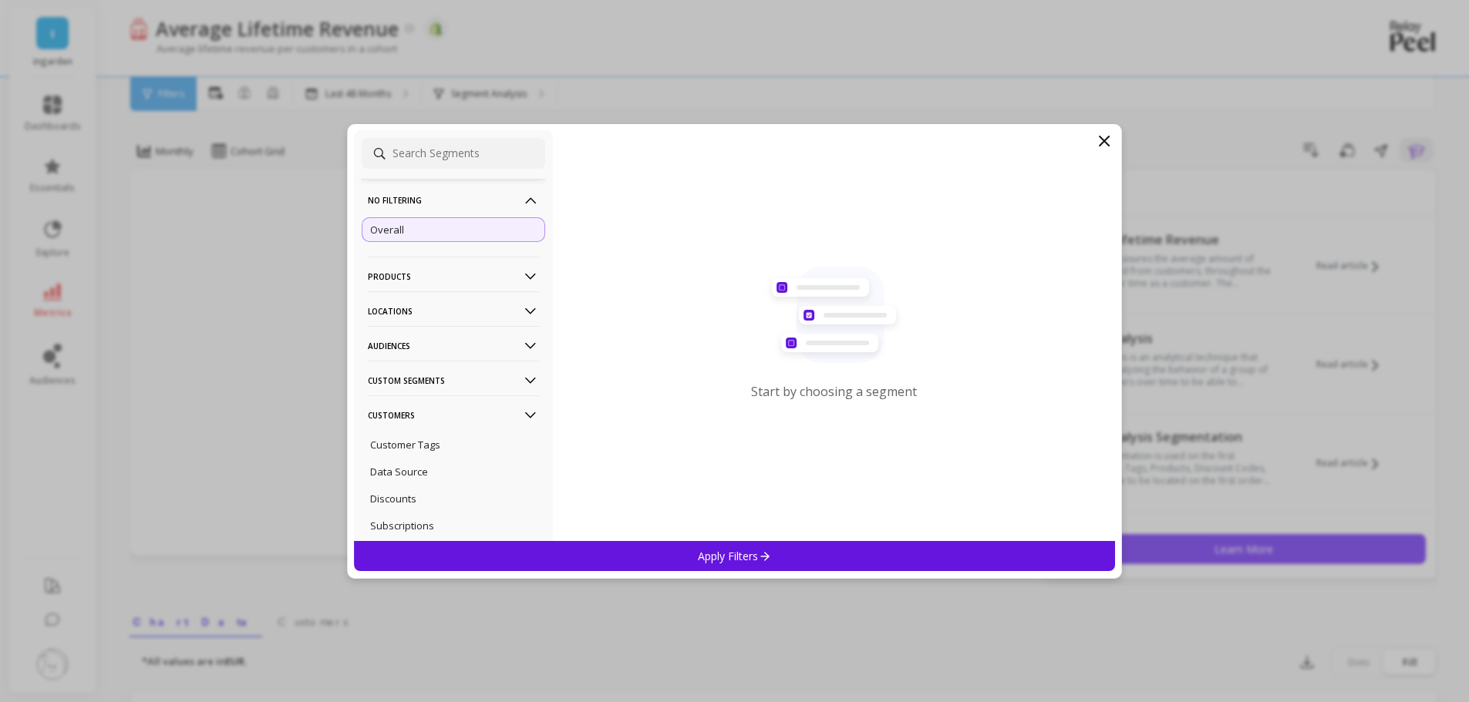
click at [686, 555] on div "Apply Filters" at bounding box center [735, 556] width 762 height 30
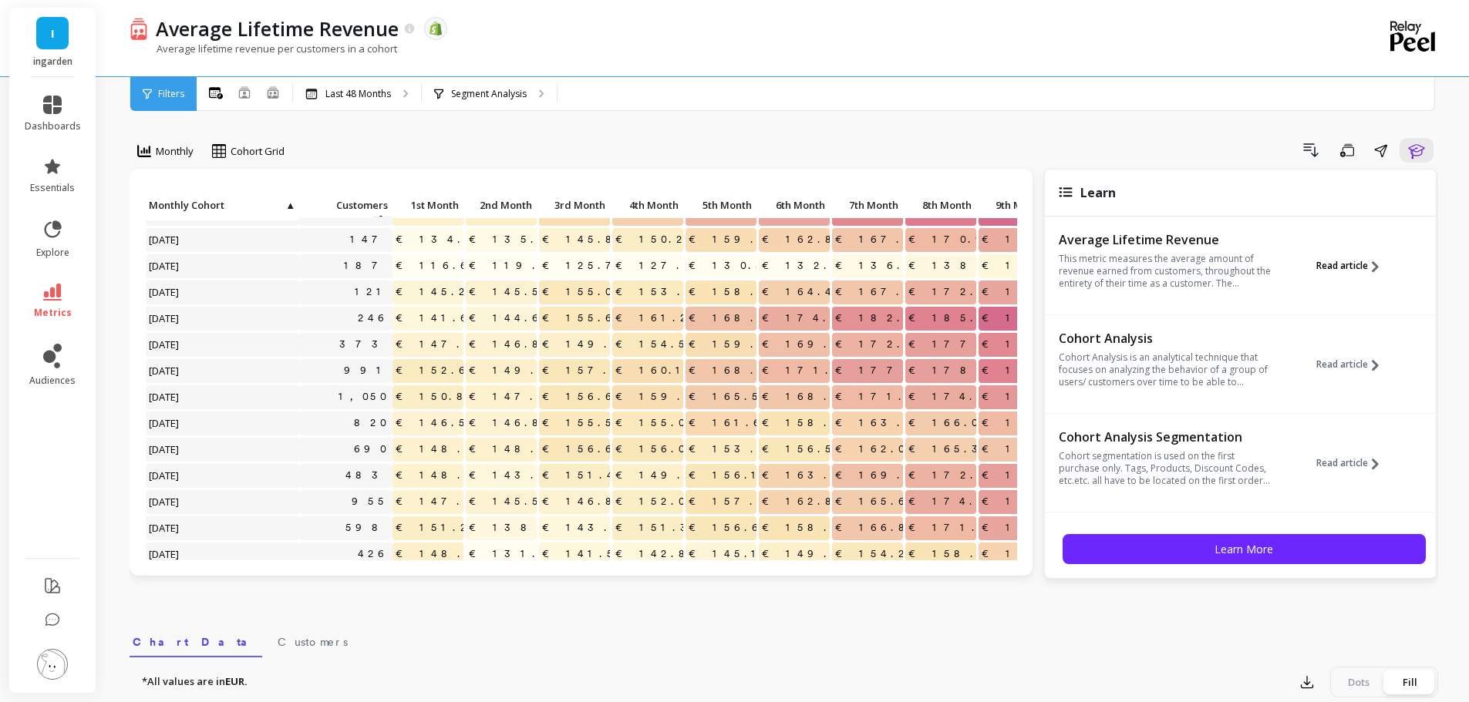
click at [1348, 261] on span "Read article" at bounding box center [1342, 266] width 52 height 12
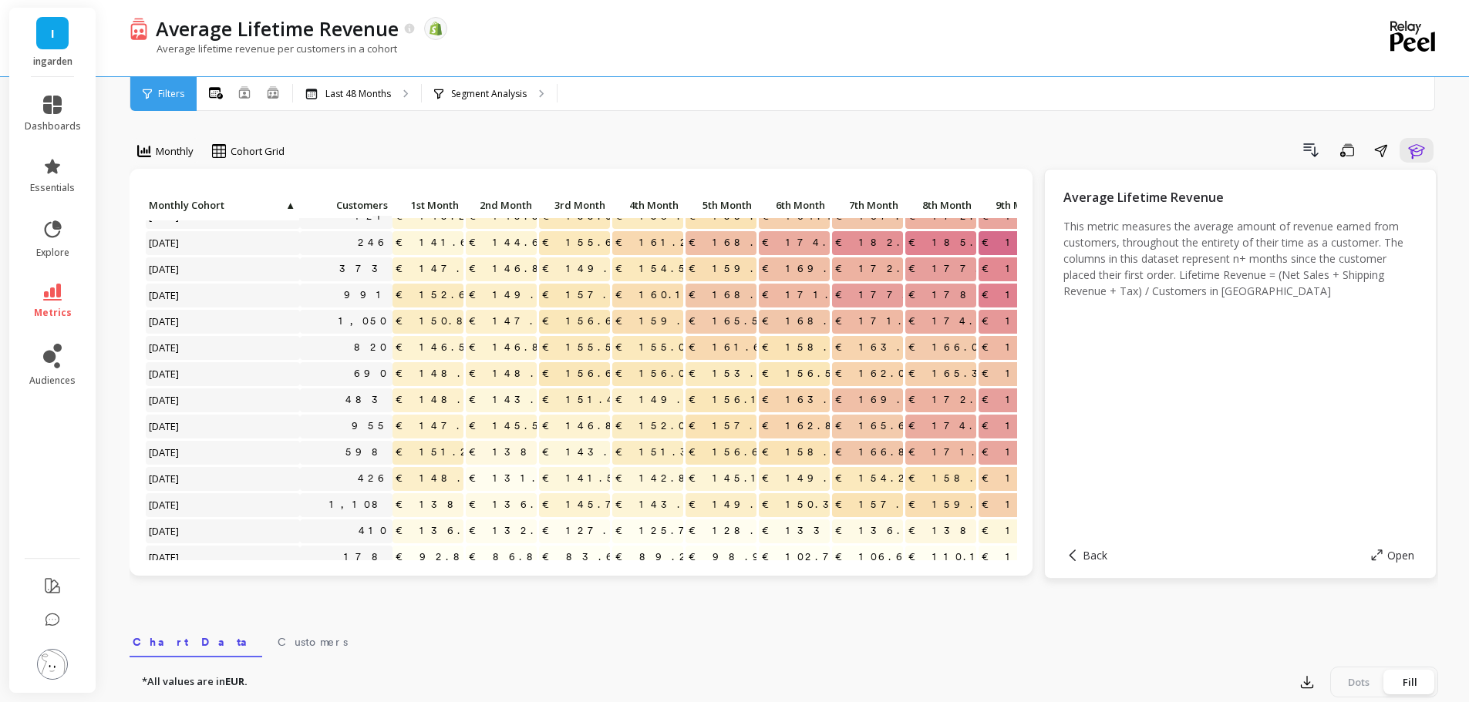
scroll to position [463, 0]
